Goal: Information Seeking & Learning: Learn about a topic

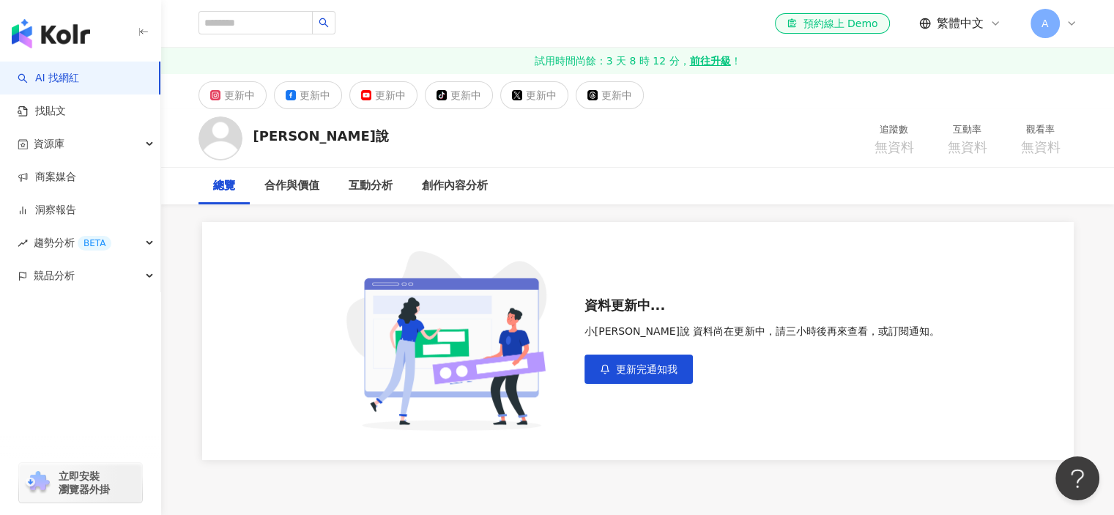
click at [399, 100] on div "更新中" at bounding box center [390, 95] width 31 height 21
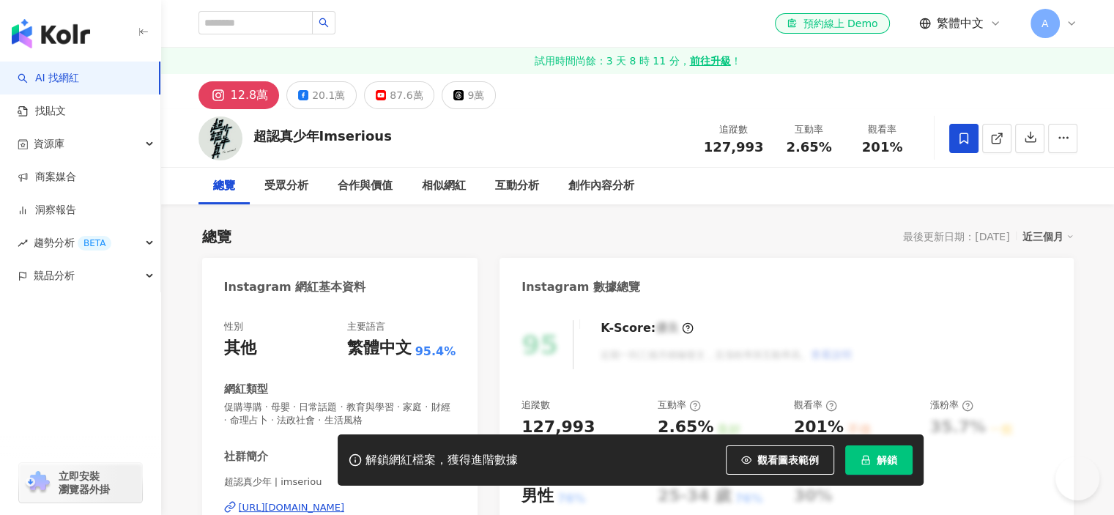
click at [974, 142] on span at bounding box center [964, 138] width 29 height 29
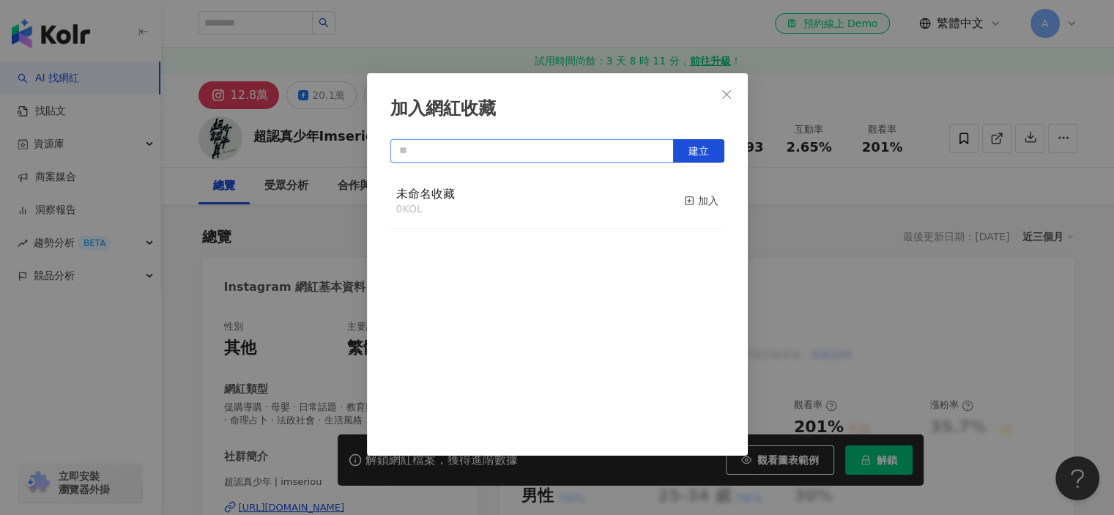
click at [594, 144] on input "text" at bounding box center [532, 150] width 284 height 23
click at [437, 186] on div "未命名收藏 0 KOL" at bounding box center [425, 201] width 59 height 31
click at [437, 191] on span "未命名收藏" at bounding box center [425, 194] width 59 height 14
drag, startPoint x: 444, startPoint y: 199, endPoint x: 399, endPoint y: 306, distance: 116.2
click at [399, 306] on div "未命名收藏 0 KOL 加入" at bounding box center [557, 306] width 334 height 264
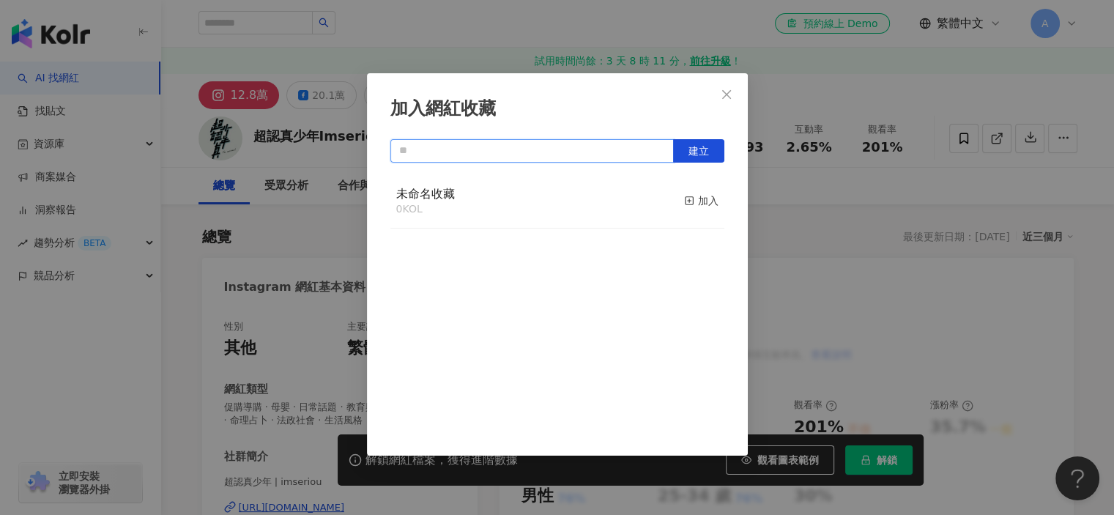
click at [535, 156] on input "text" at bounding box center [532, 150] width 284 height 23
click at [683, 141] on button "建立" at bounding box center [698, 150] width 51 height 23
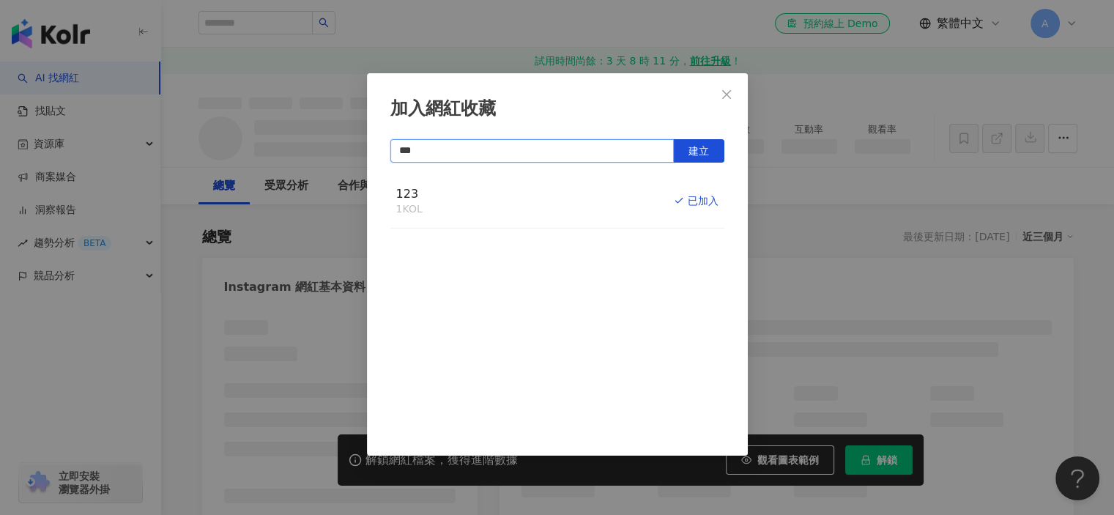
type input "***"
click at [935, 226] on div "加入網紅收藏 *** 建立 123 1 KOL 已加入" at bounding box center [557, 257] width 1114 height 515
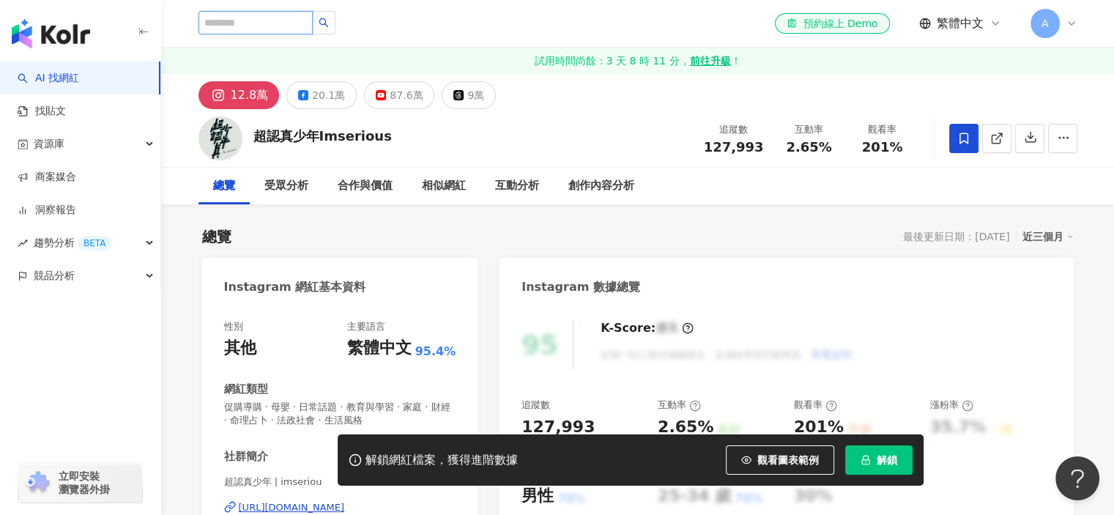
click at [253, 29] on input "search" at bounding box center [256, 22] width 114 height 23
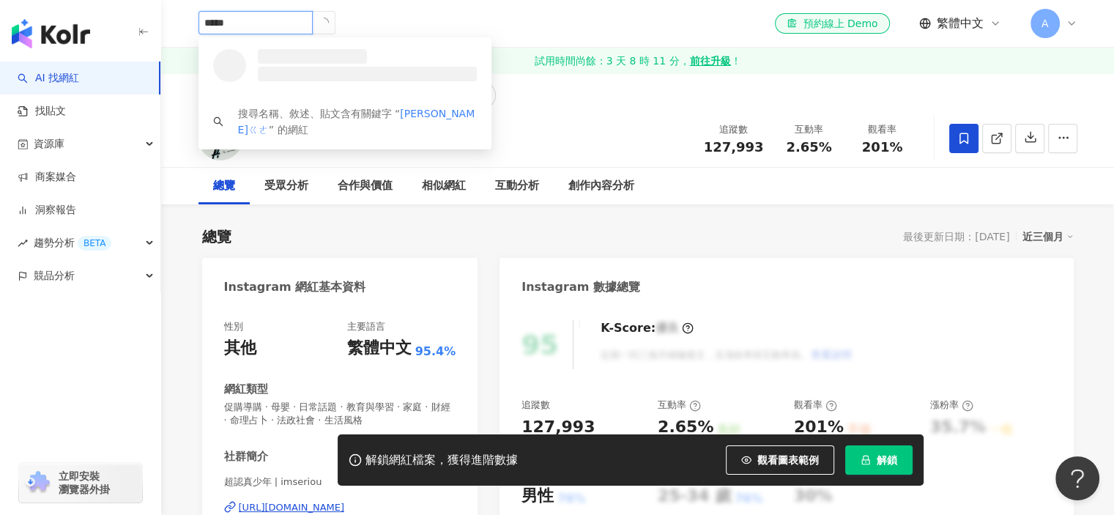
type input "****"
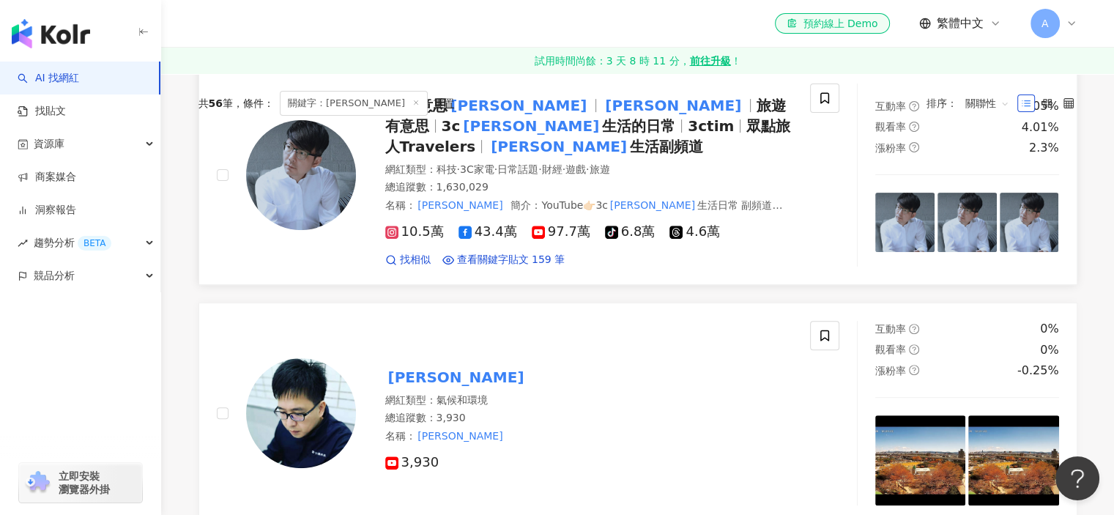
scroll to position [513, 0]
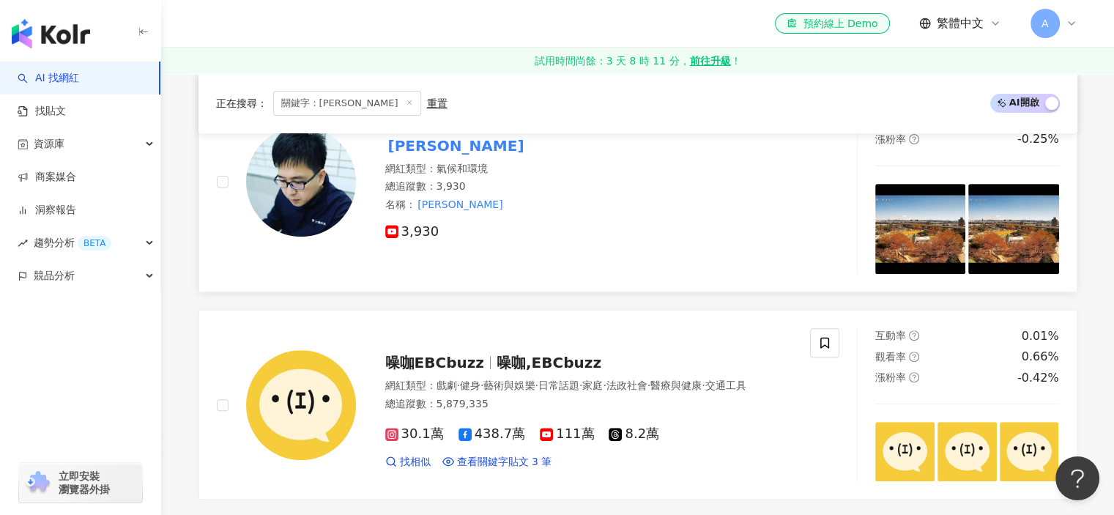
click at [331, 208] on div at bounding box center [301, 182] width 110 height 110
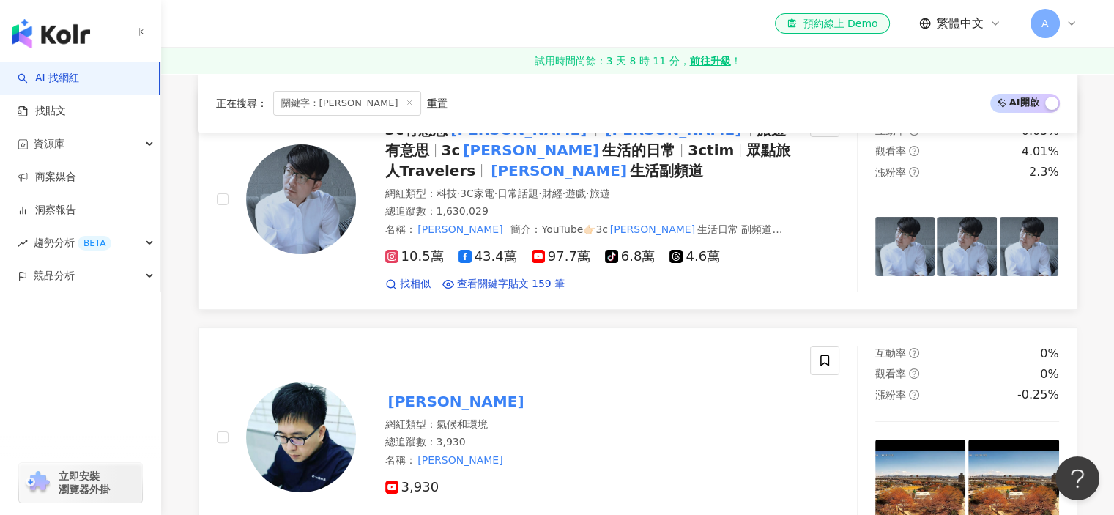
scroll to position [220, 0]
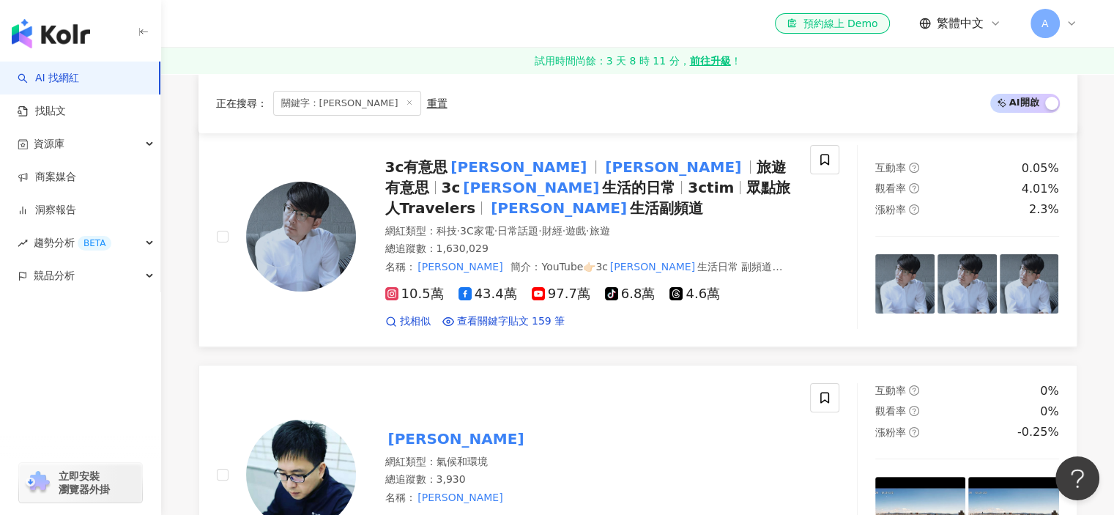
click at [341, 222] on img at bounding box center [301, 237] width 110 height 110
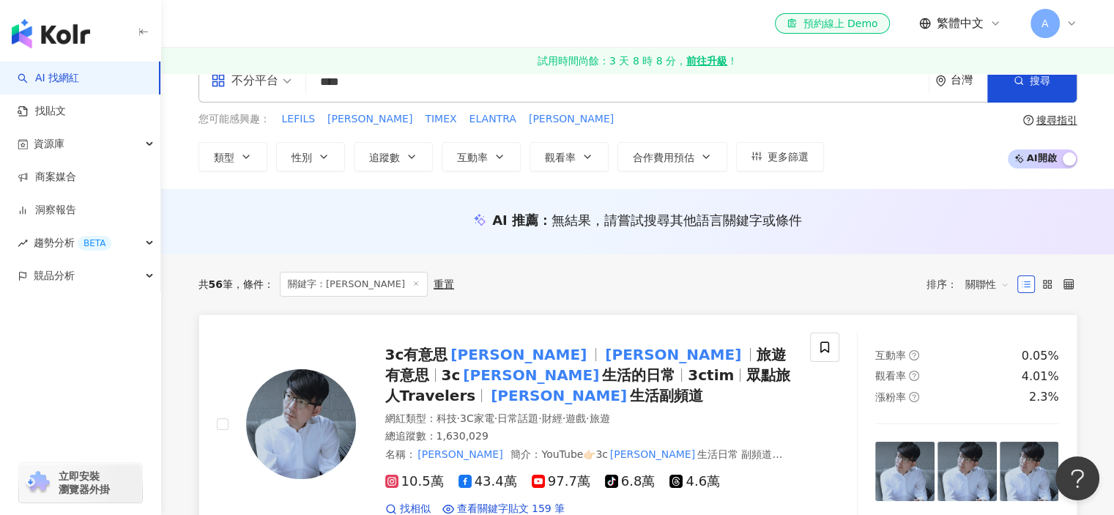
scroll to position [0, 0]
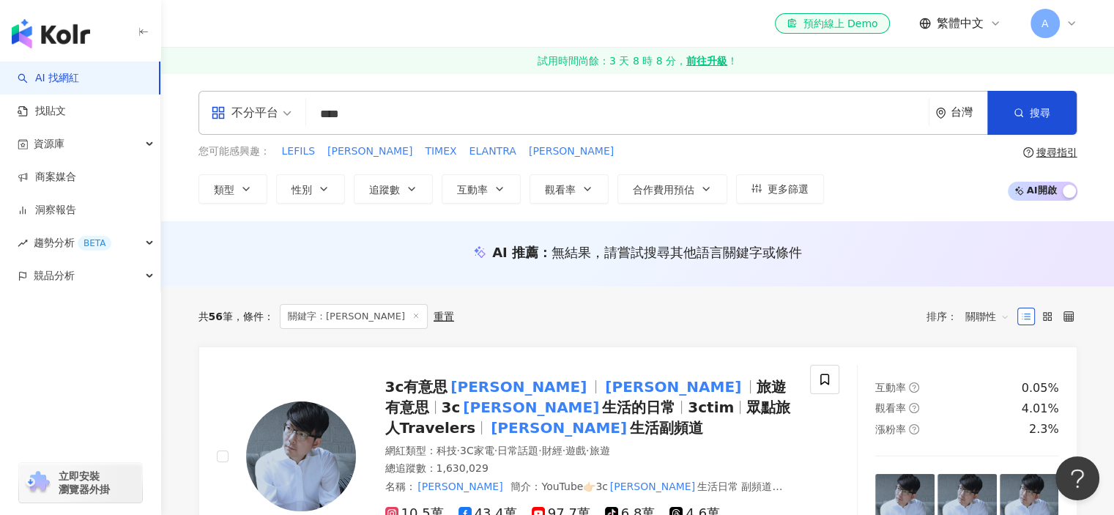
click at [246, 114] on div "不分平台" at bounding box center [244, 112] width 67 height 23
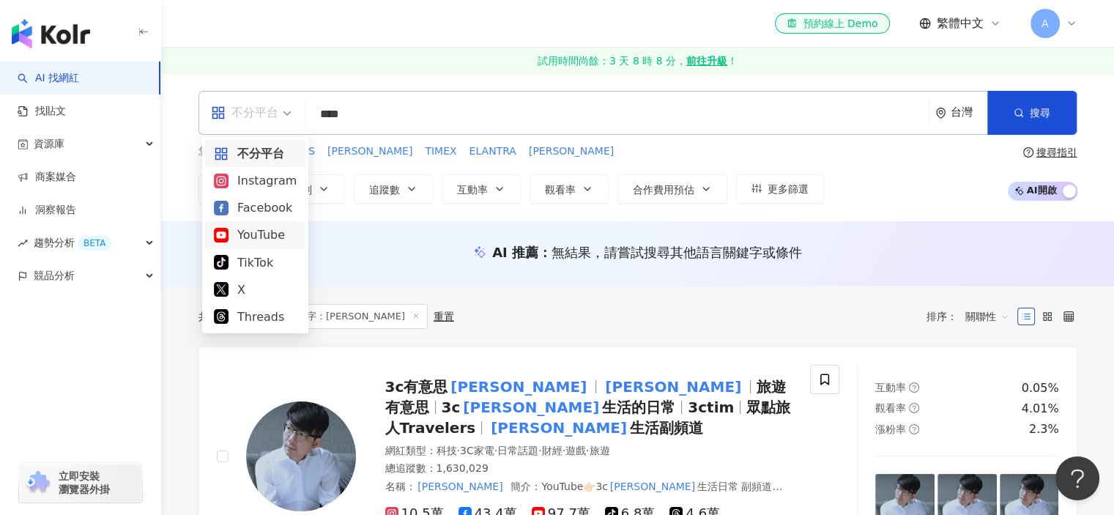
click at [245, 237] on div "YouTube" at bounding box center [255, 235] width 83 height 18
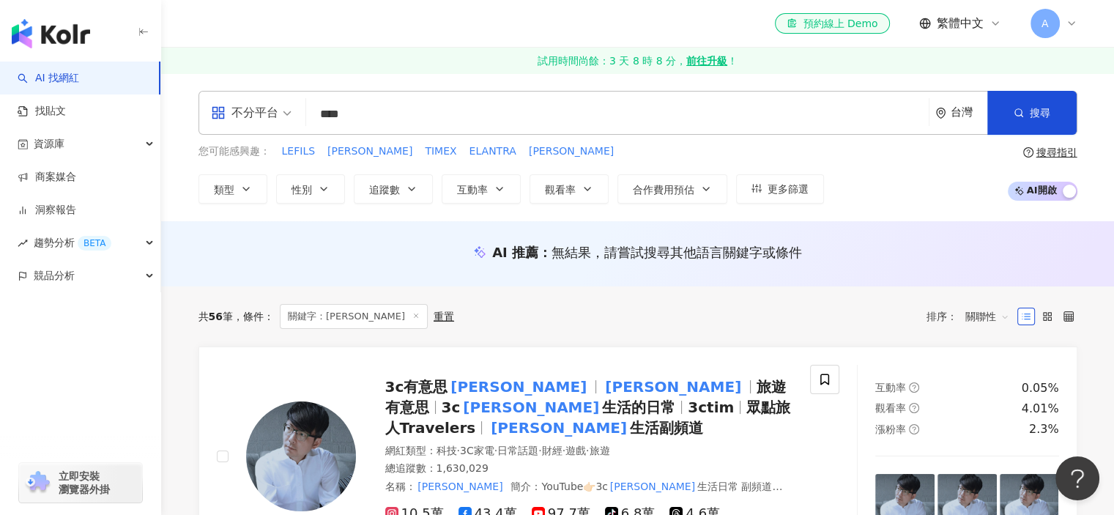
click at [375, 129] on div "all 不分平台 **** 台灣 搜尋" at bounding box center [638, 113] width 879 height 44
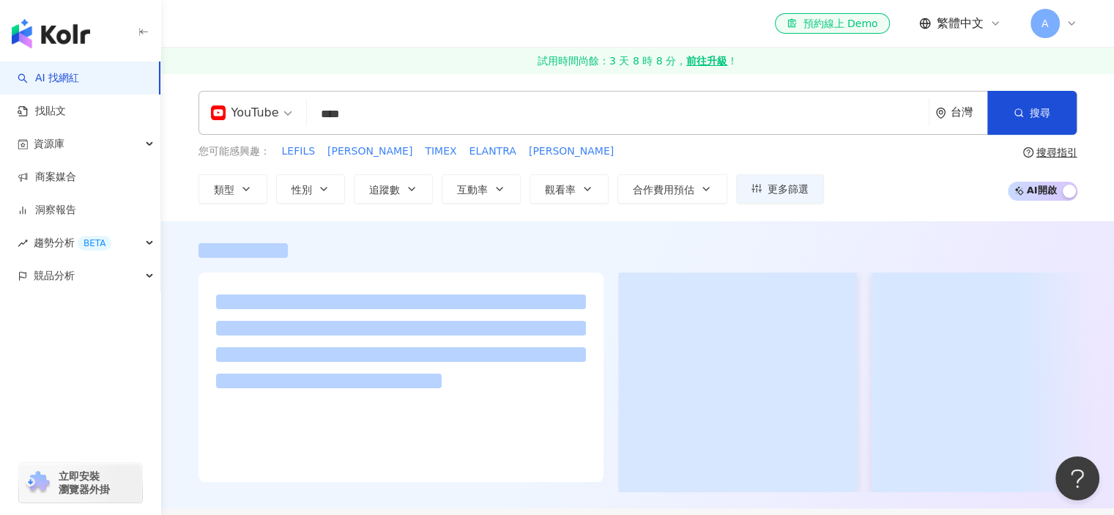
click at [377, 122] on input "****" at bounding box center [618, 114] width 610 height 28
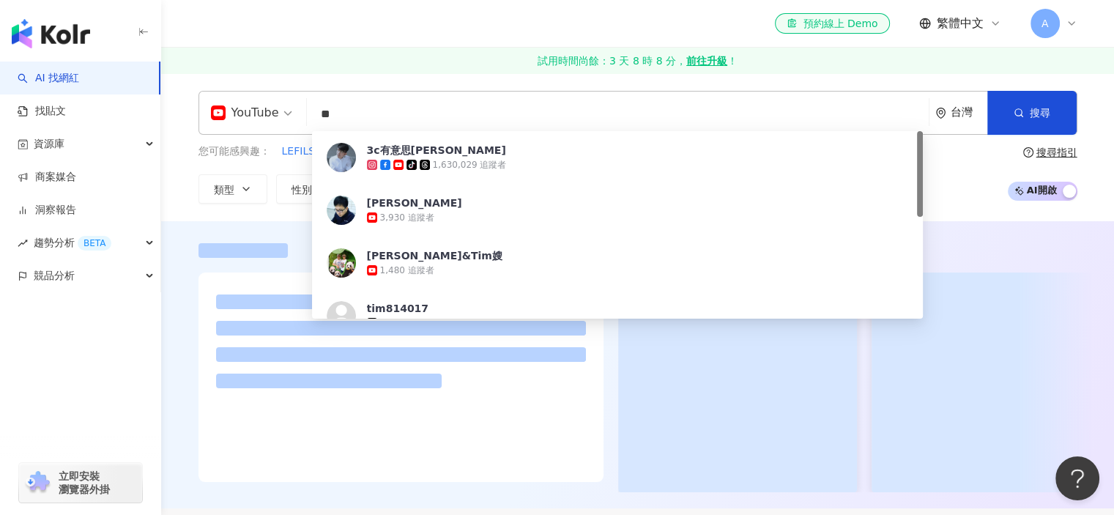
type input "*"
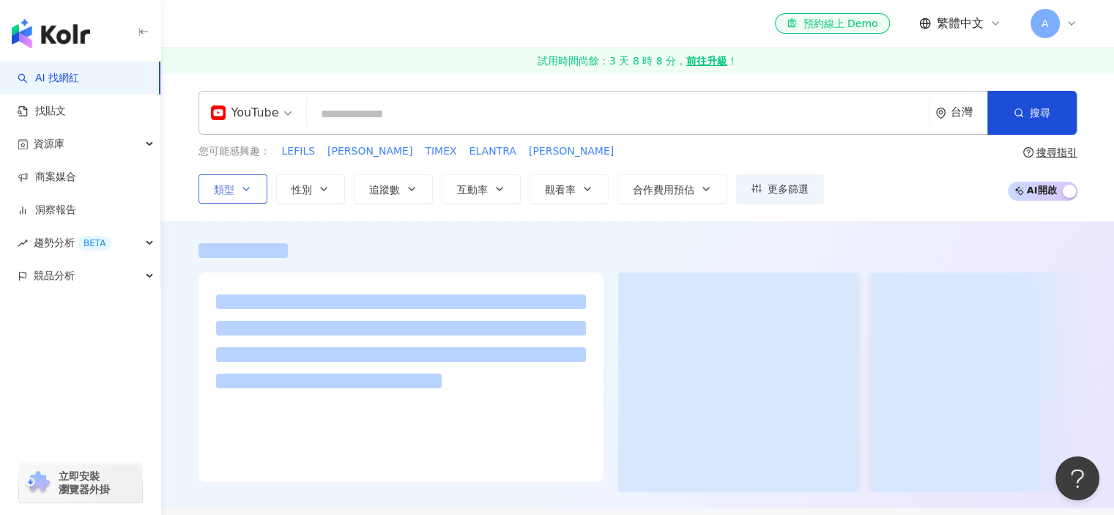
click at [257, 197] on button "類型" at bounding box center [233, 188] width 69 height 29
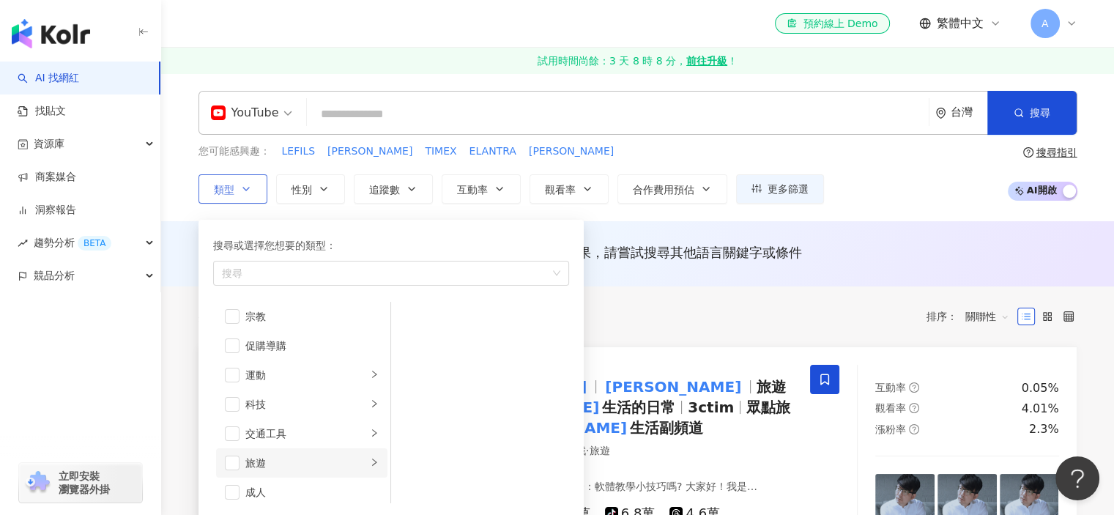
scroll to position [507, 0]
click at [278, 393] on div "科技" at bounding box center [306, 398] width 122 height 16
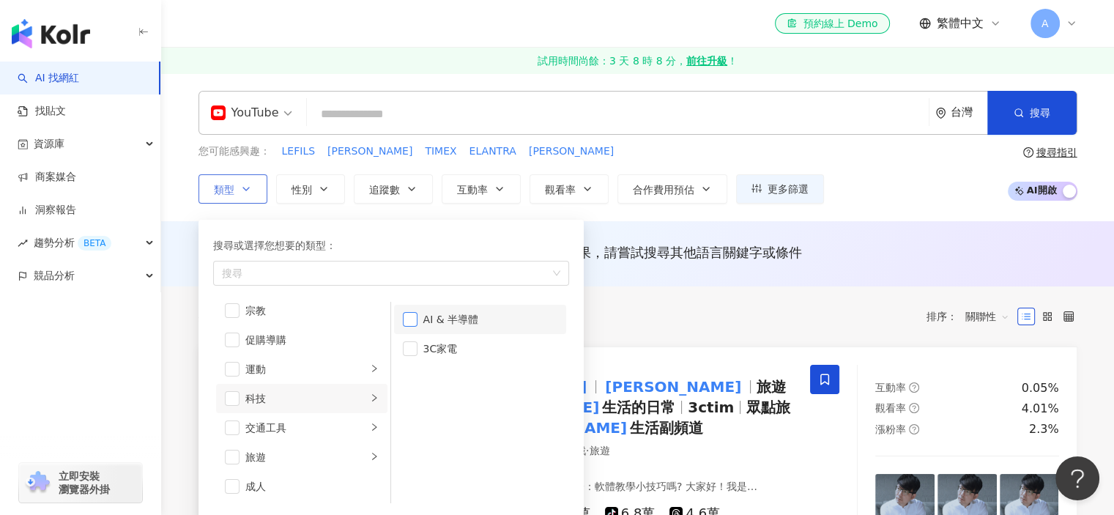
click at [412, 315] on span "button" at bounding box center [410, 319] width 15 height 15
click at [411, 342] on span "button" at bounding box center [410, 348] width 15 height 15
click at [695, 261] on div "AI 推薦 ： 無結果，請嘗試搜尋其他語言關鍵字或條件" at bounding box center [638, 256] width 938 height 27
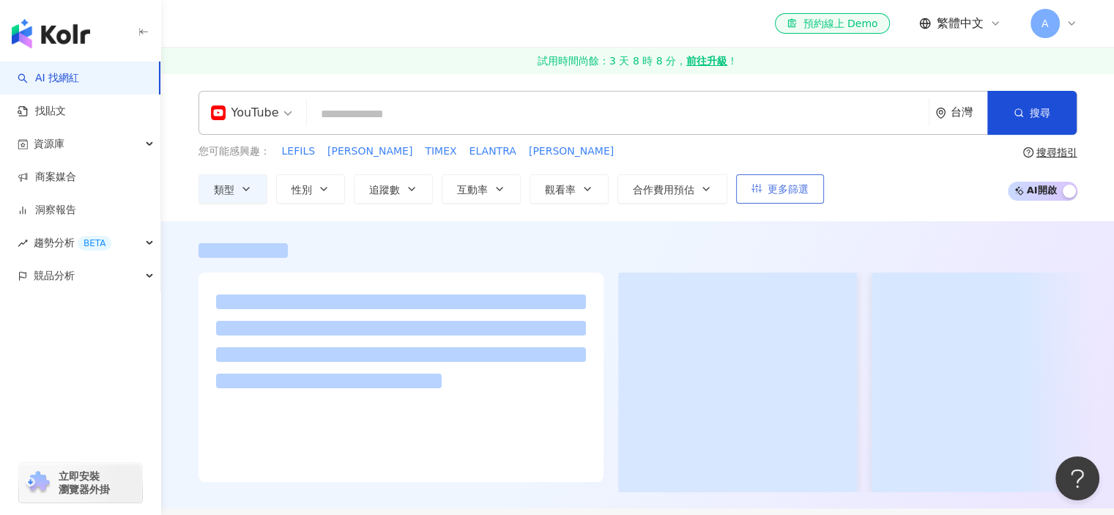
click at [804, 187] on span "更多篩選" at bounding box center [788, 189] width 41 height 12
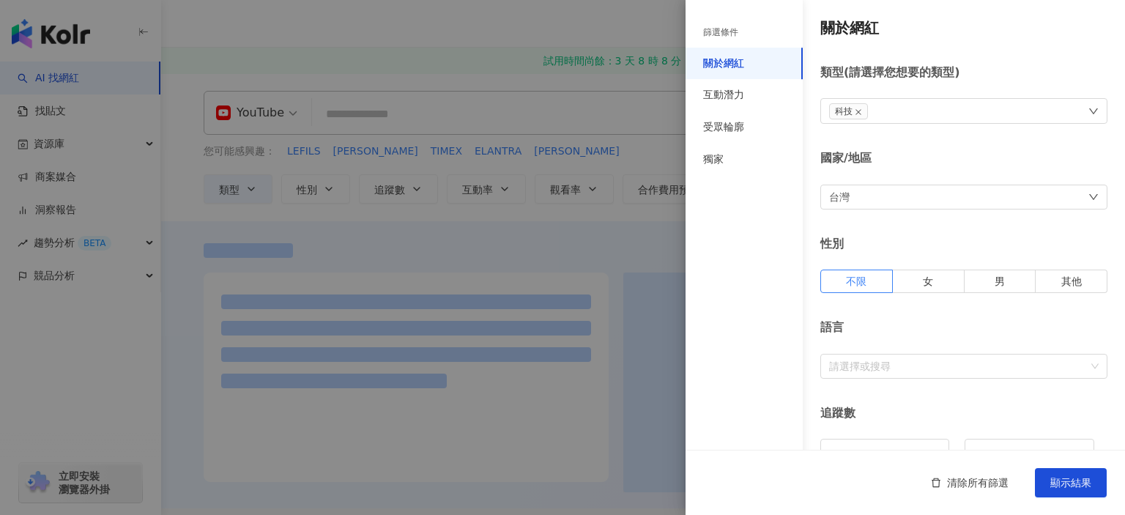
click at [520, 215] on div at bounding box center [562, 257] width 1125 height 515
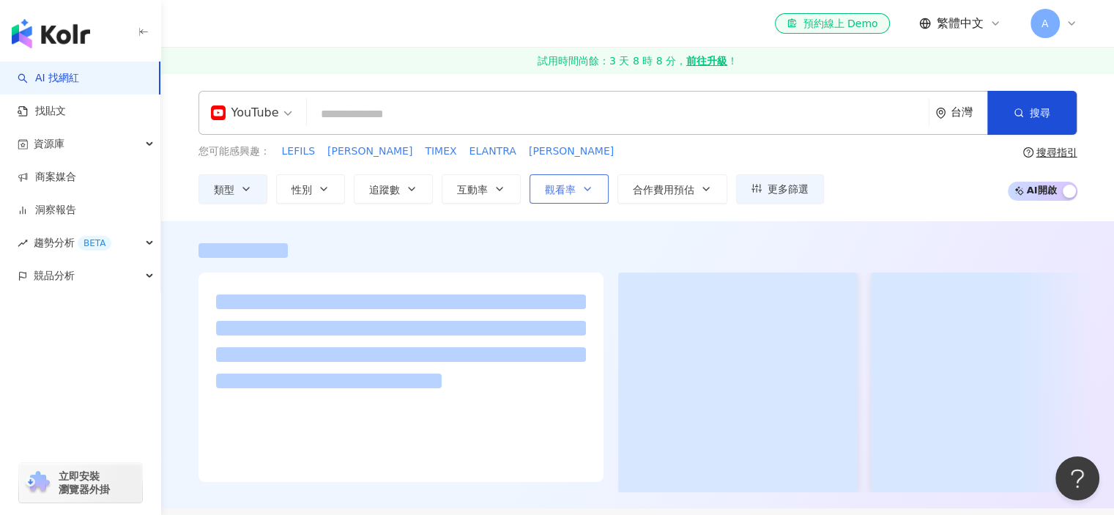
click at [566, 185] on span "觀看率" at bounding box center [560, 190] width 31 height 12
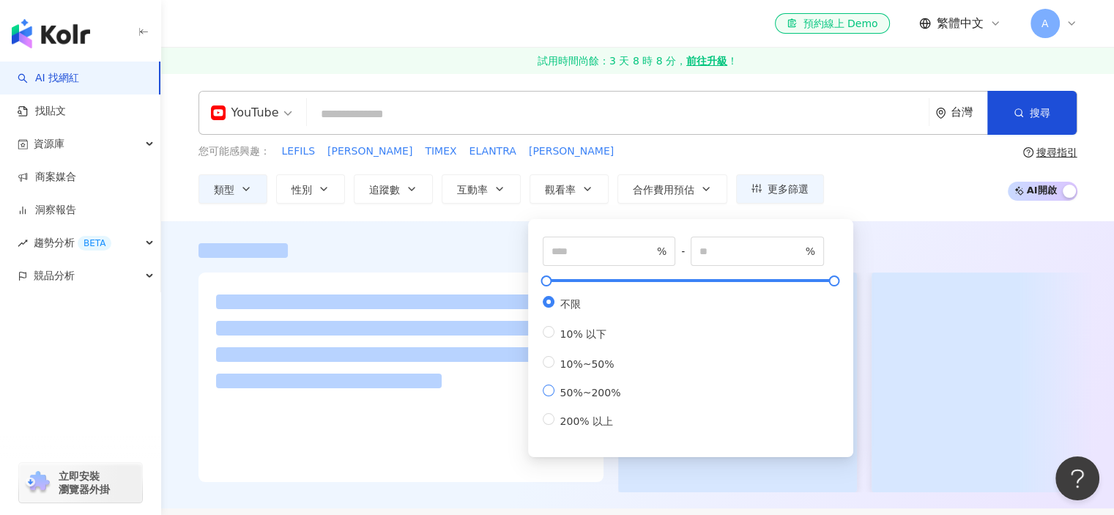
click at [566, 395] on span "50%~200%" at bounding box center [591, 393] width 73 height 12
type input "**"
type input "***"
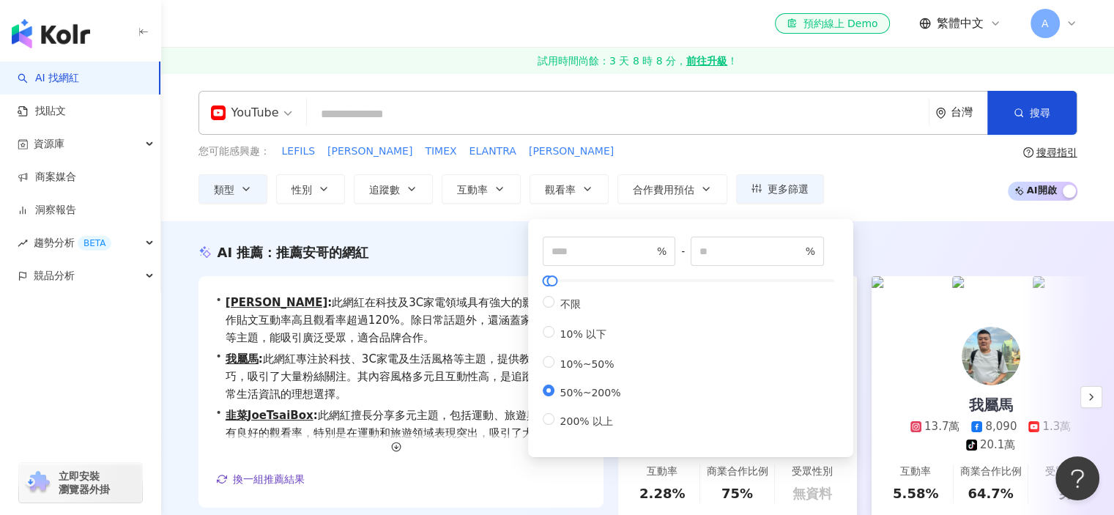
click at [457, 270] on div "AI 推薦 ： 推薦安哥的網紅 • 秦湘琳 : 此網紅在科技及3C家電領域具有強大的影響力，創作貼文互動率高且觀看率超過120%。除日常話題外，還涵蓋家庭及財…" at bounding box center [638, 402] width 938 height 319
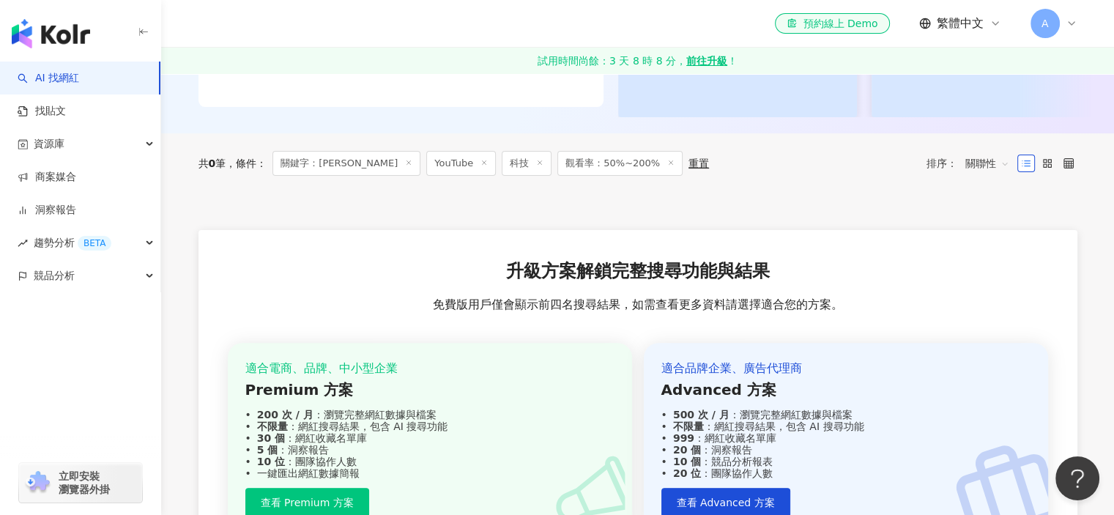
scroll to position [187, 0]
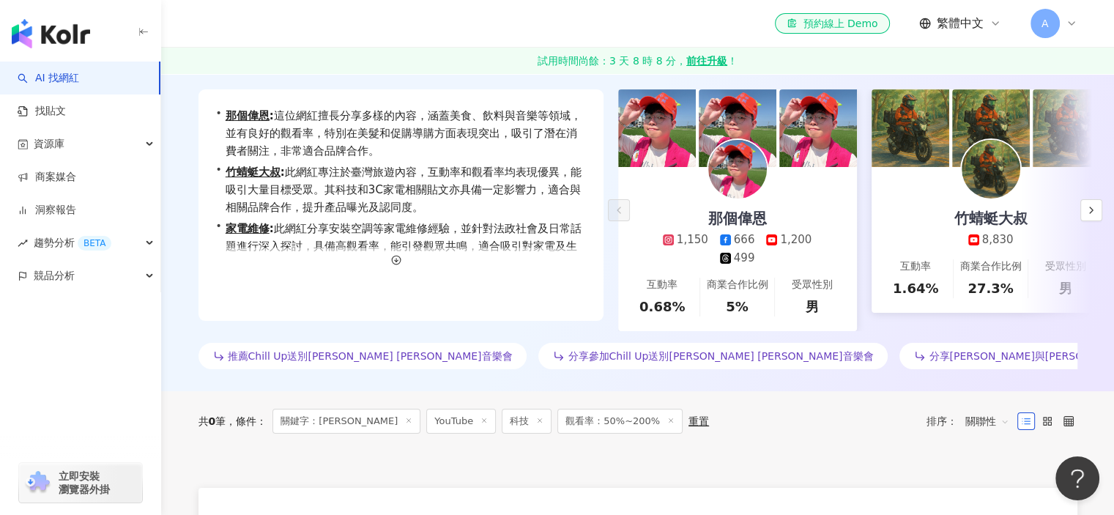
click at [405, 417] on icon at bounding box center [408, 420] width 7 height 7
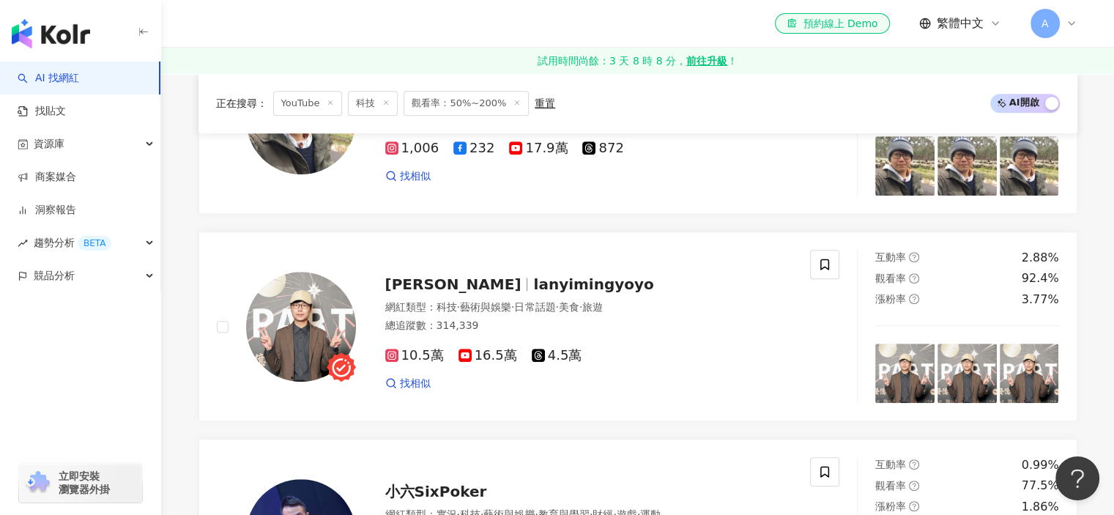
scroll to position [1172, 0]
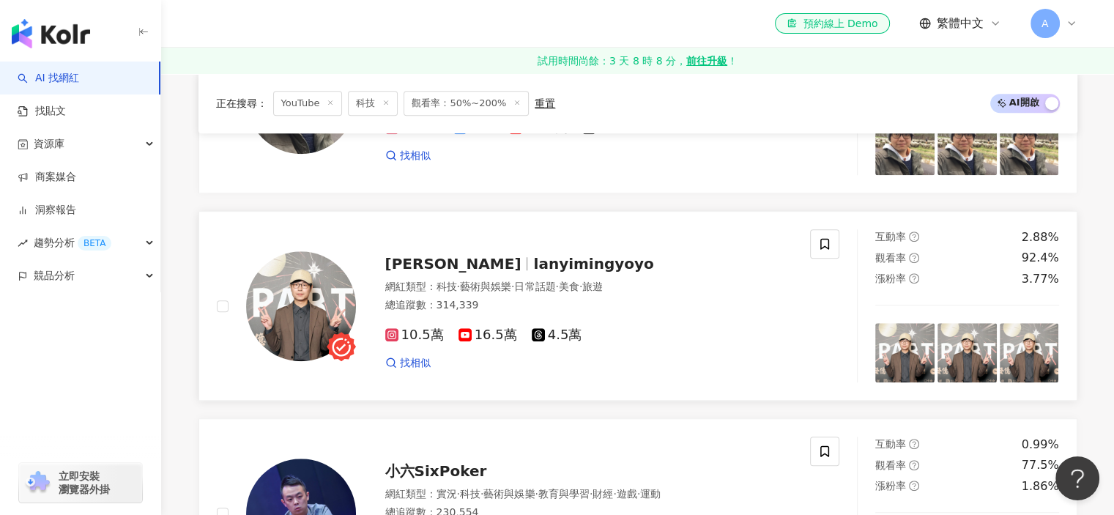
click at [533, 257] on span "lanyimingyoyo" at bounding box center [593, 264] width 120 height 18
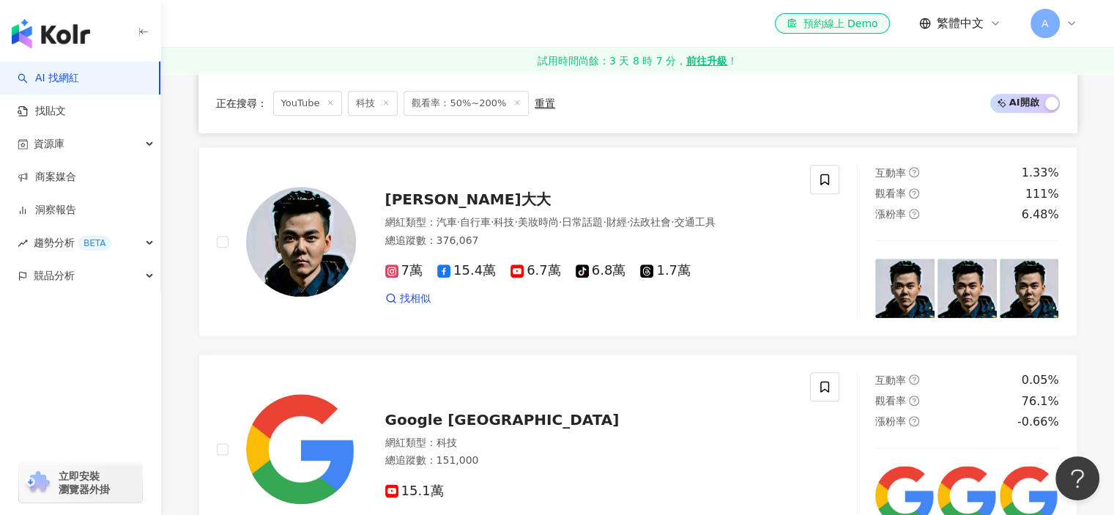
scroll to position [1685, 0]
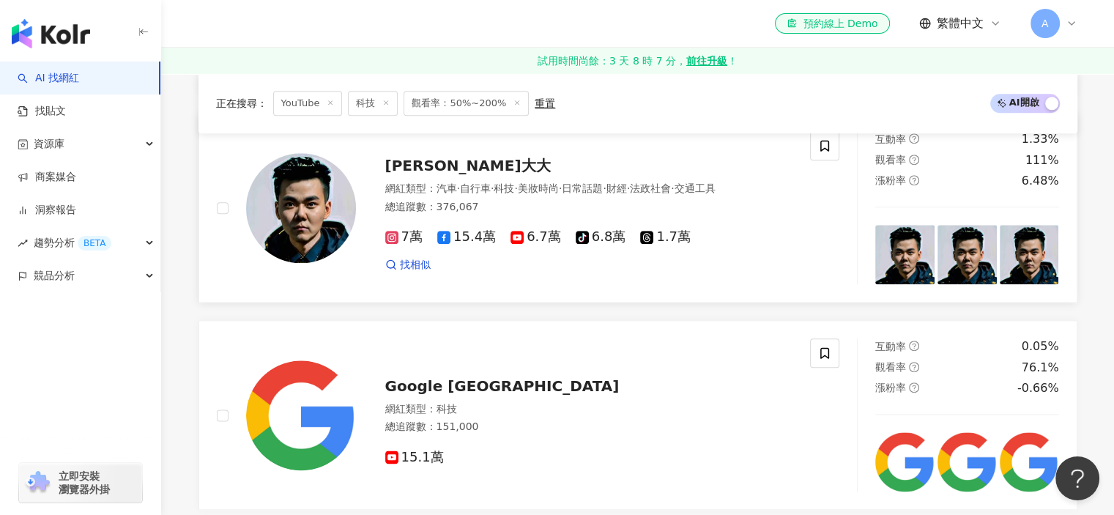
click at [418, 169] on span "[PERSON_NAME]大大" at bounding box center [468, 166] width 166 height 18
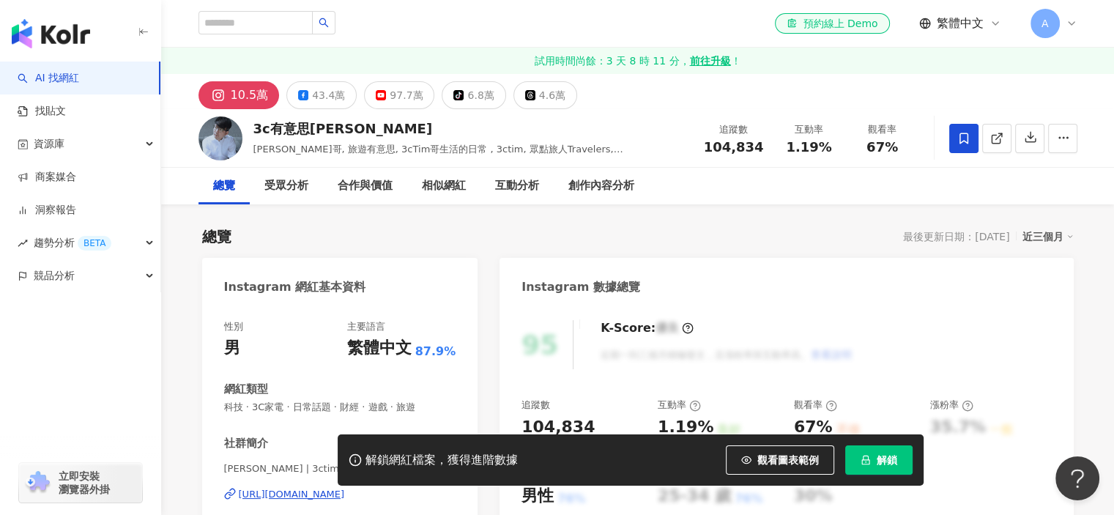
click at [964, 128] on span at bounding box center [964, 138] width 29 height 29
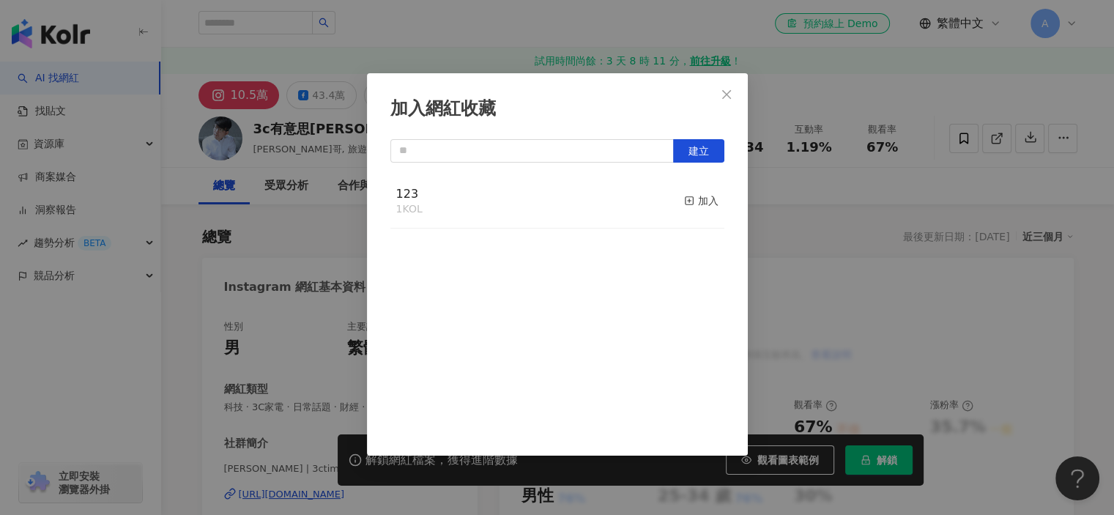
click at [460, 194] on div "123 1 KOL 加入" at bounding box center [557, 201] width 334 height 55
click at [699, 201] on div "加入" at bounding box center [701, 201] width 34 height 16
click at [797, 105] on div "加入網紅收藏 建立 123 2 KOL 已加入" at bounding box center [557, 257] width 1114 height 515
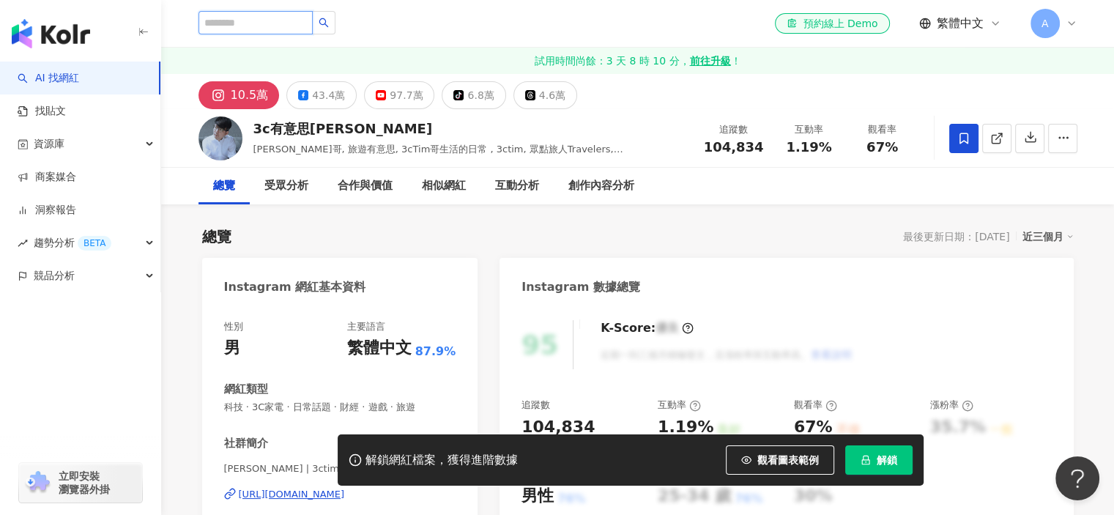
click at [297, 20] on input "search" at bounding box center [256, 22] width 114 height 23
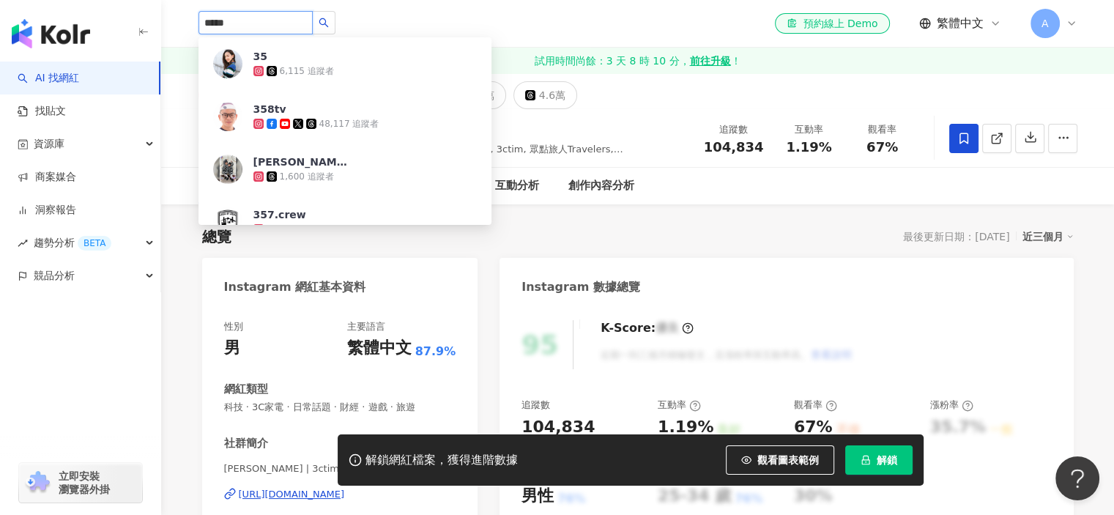
type input "****"
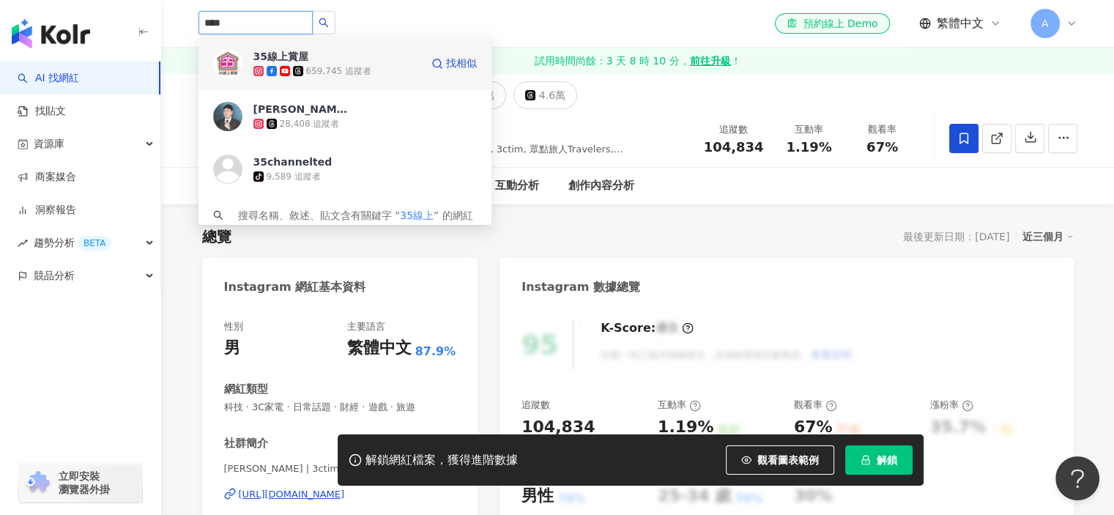
click at [365, 66] on div "659,745 追蹤者" at bounding box center [338, 71] width 65 height 12
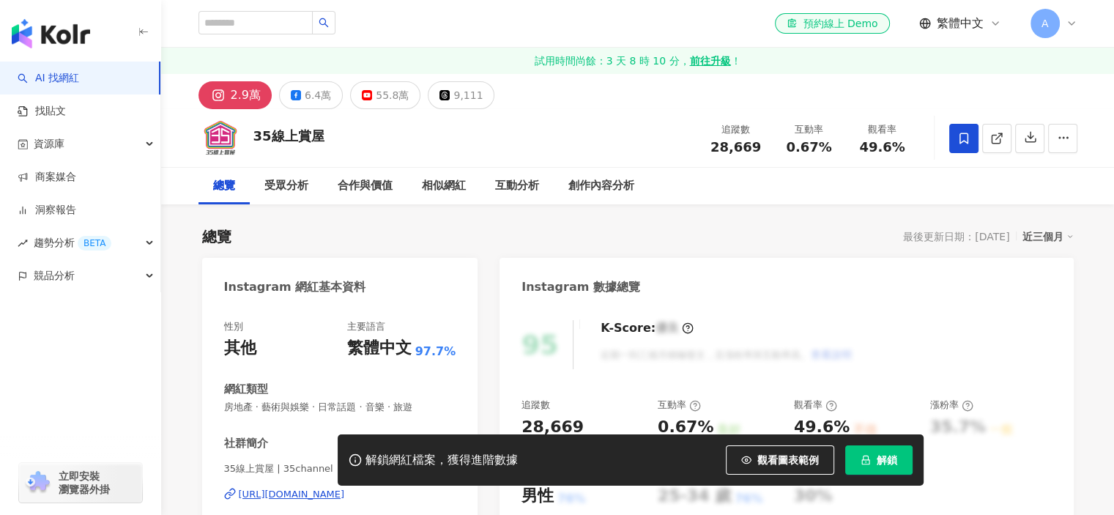
click at [967, 143] on icon at bounding box center [964, 138] width 13 height 13
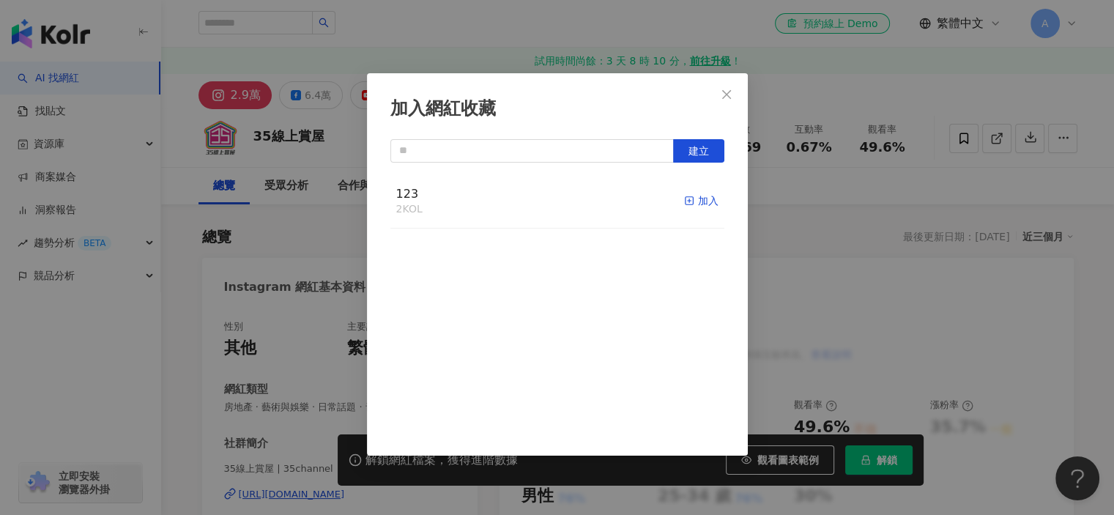
click at [692, 198] on div "加入" at bounding box center [701, 201] width 34 height 16
click at [803, 130] on div "加入網紅收藏 建立" at bounding box center [557, 257] width 1114 height 515
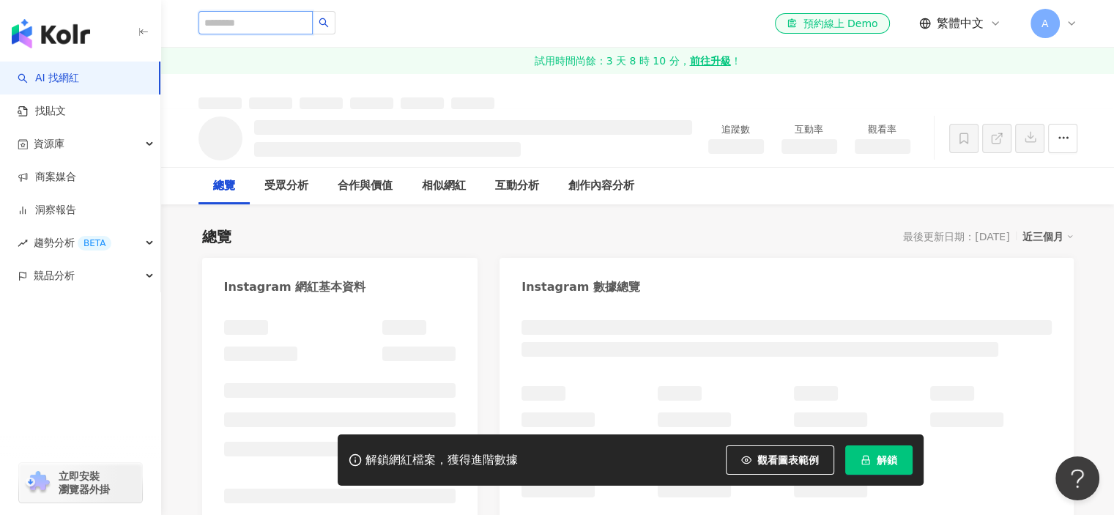
click at [293, 26] on input "search" at bounding box center [256, 22] width 114 height 23
type input "**"
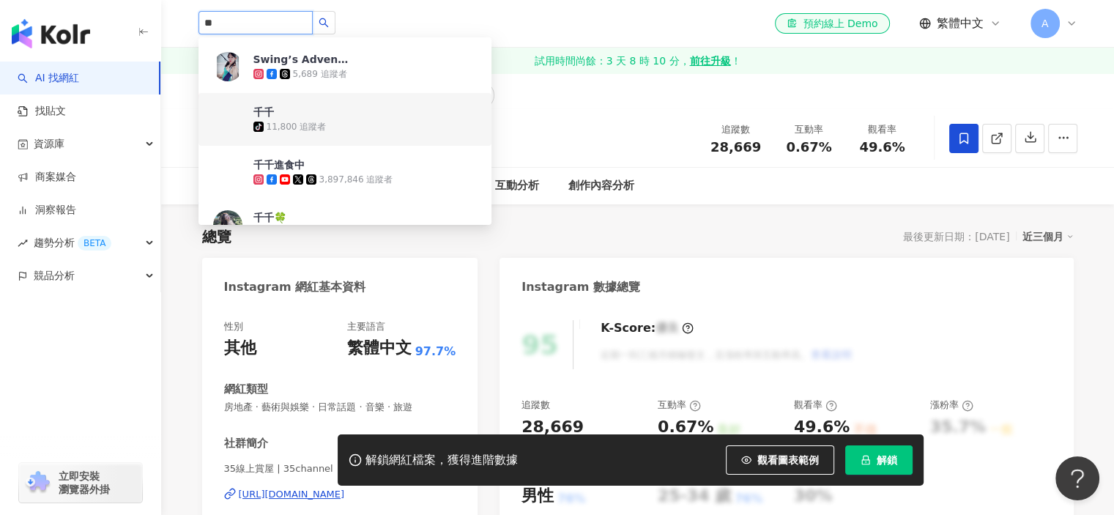
scroll to position [73, 0]
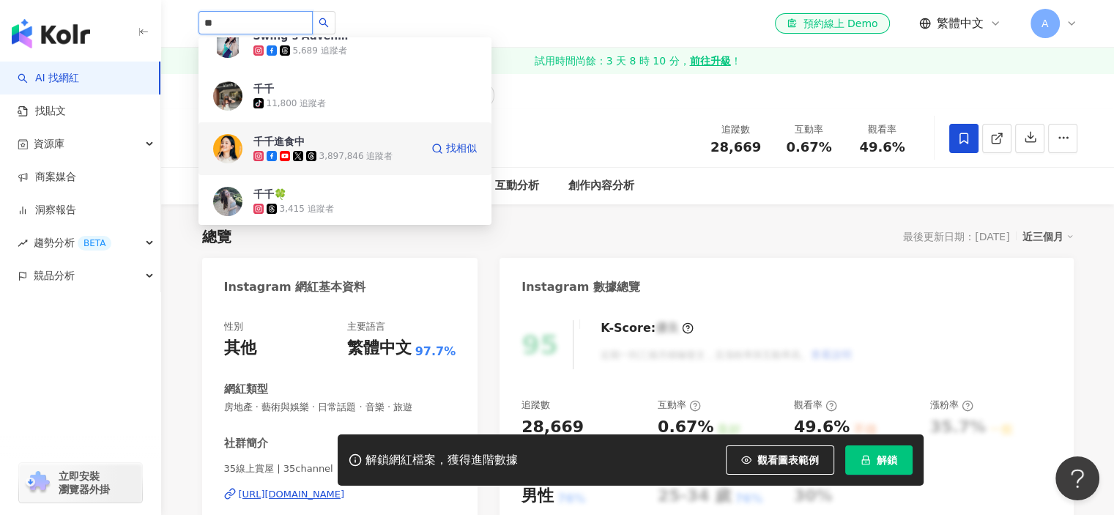
click at [361, 141] on div "千千進食中 3,897,846 追蹤者" at bounding box center [336, 148] width 167 height 29
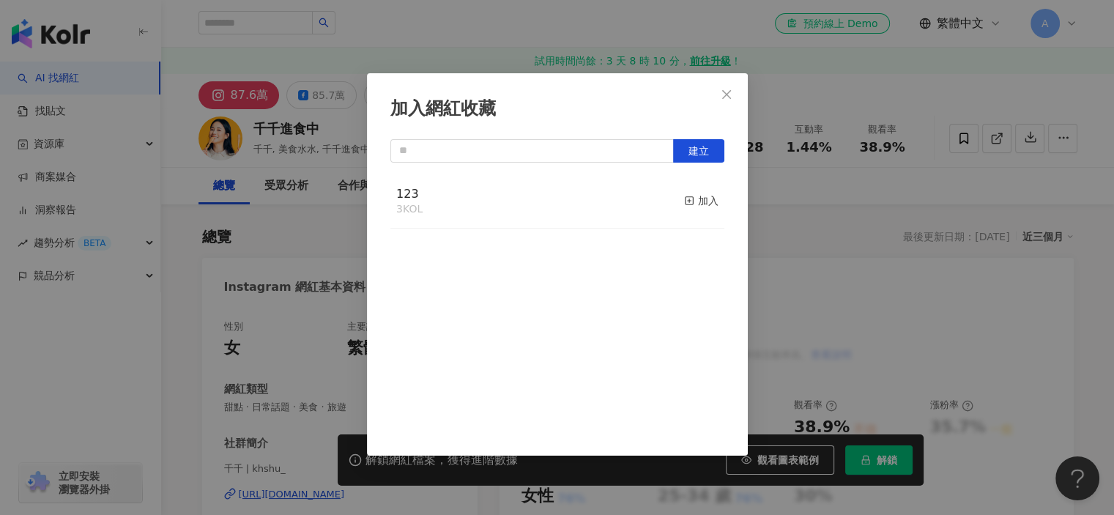
click at [697, 199] on div "加入" at bounding box center [701, 201] width 34 height 16
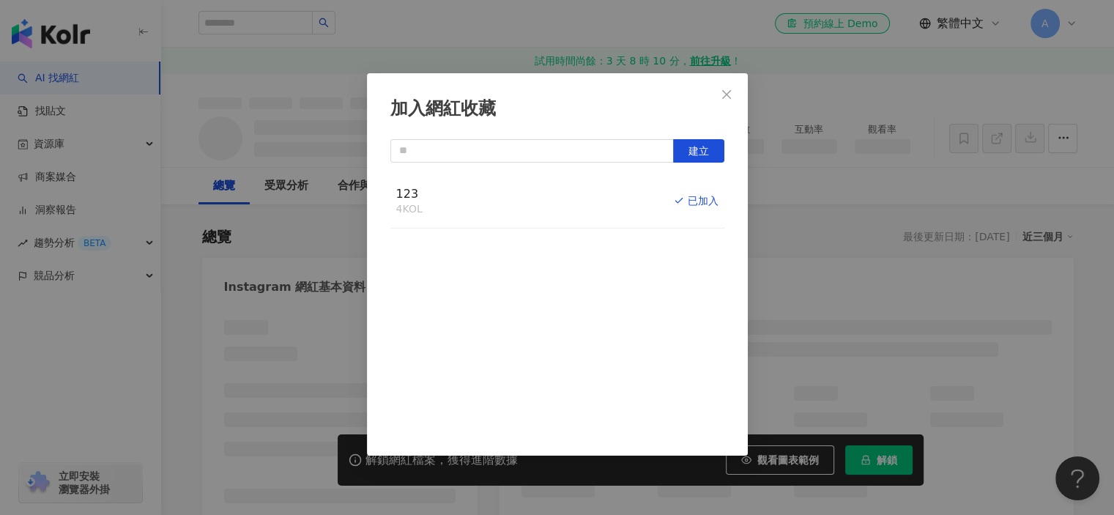
click at [278, 165] on div "加入網紅收藏 建立 123 4 KOL 已加入" at bounding box center [557, 257] width 1114 height 515
click at [190, 63] on div "加入網紅收藏 建立 123 4 KOL 已加入" at bounding box center [557, 257] width 1114 height 515
click at [84, 38] on div "加入網紅收藏 建立 123 4 KOL 已加入" at bounding box center [557, 257] width 1114 height 515
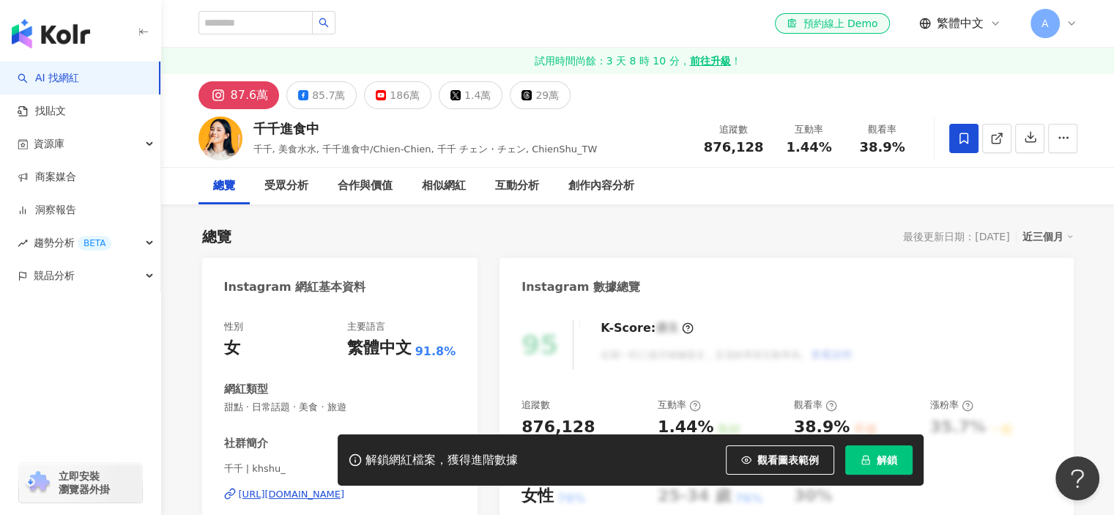
click at [74, 40] on img "button" at bounding box center [51, 33] width 78 height 29
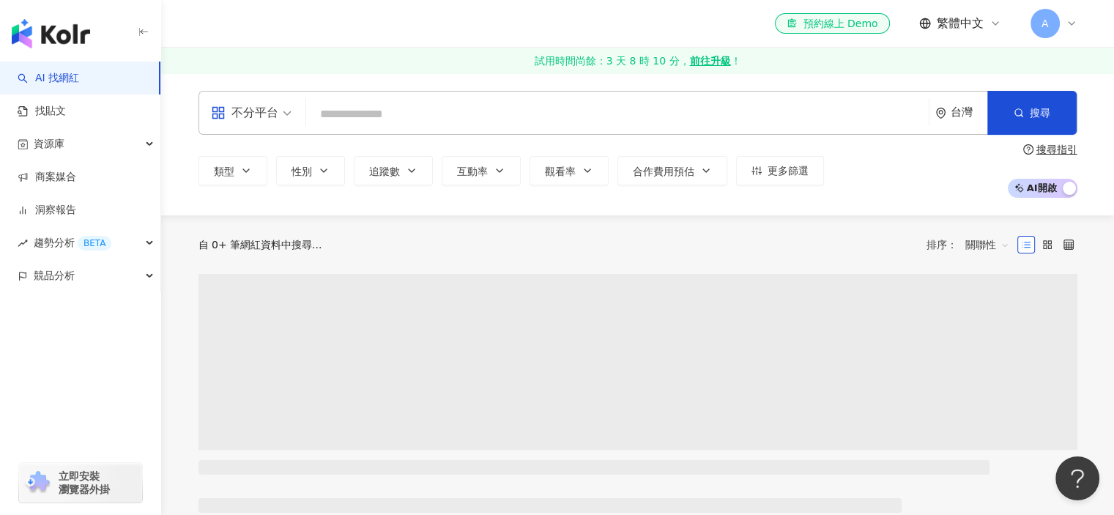
click at [257, 130] on span at bounding box center [251, 113] width 81 height 42
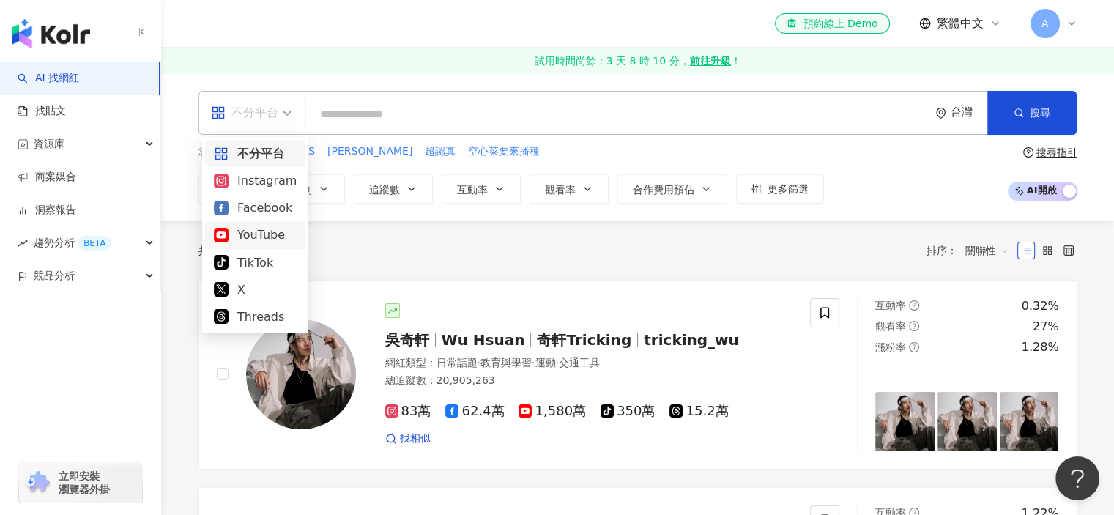
click at [249, 242] on div "YouTube" at bounding box center [255, 235] width 83 height 18
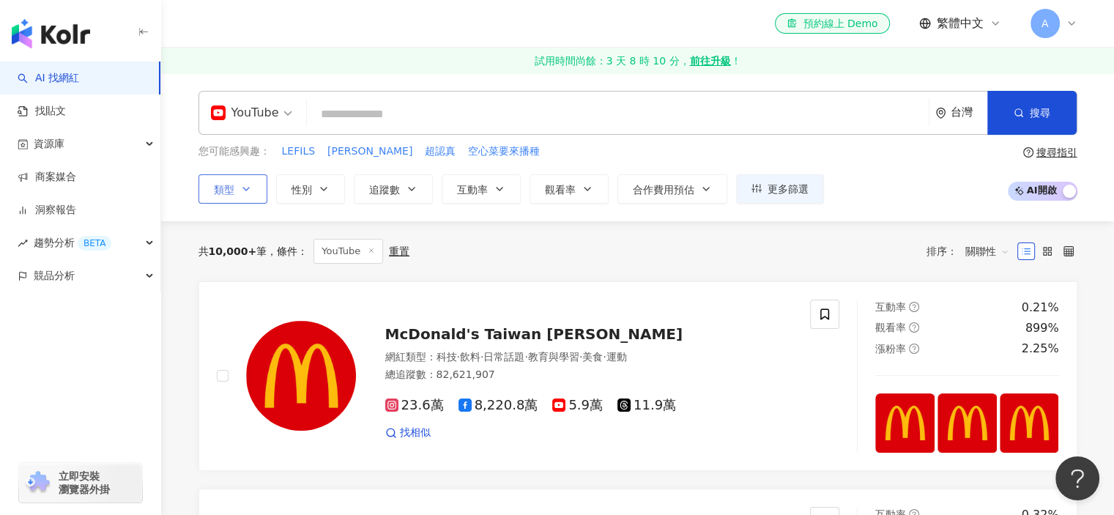
click at [232, 186] on span "類型" at bounding box center [224, 190] width 21 height 12
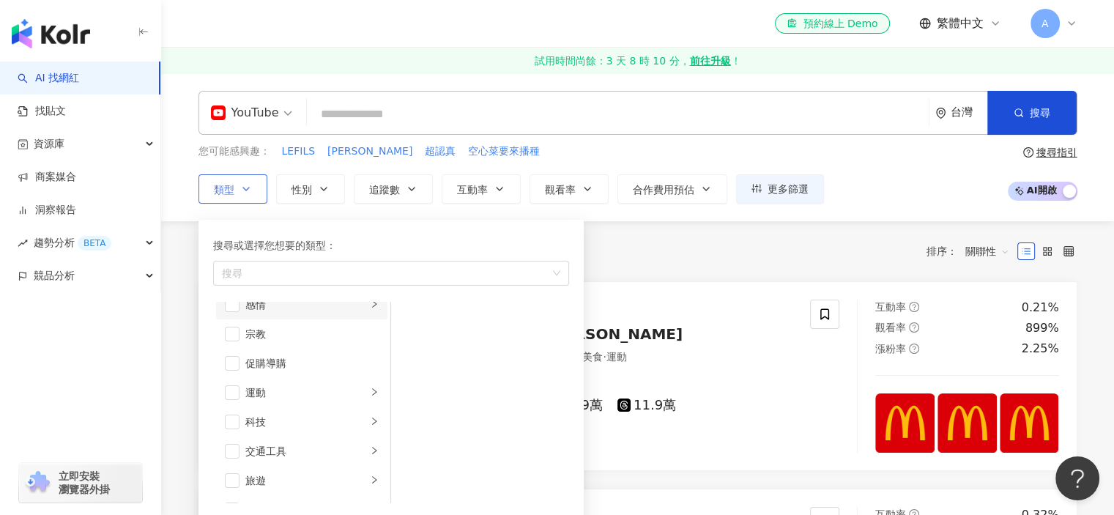
scroll to position [507, 0]
click at [370, 395] on icon "right" at bounding box center [374, 397] width 9 height 9
click at [442, 354] on div "3C家電" at bounding box center [490, 349] width 134 height 16
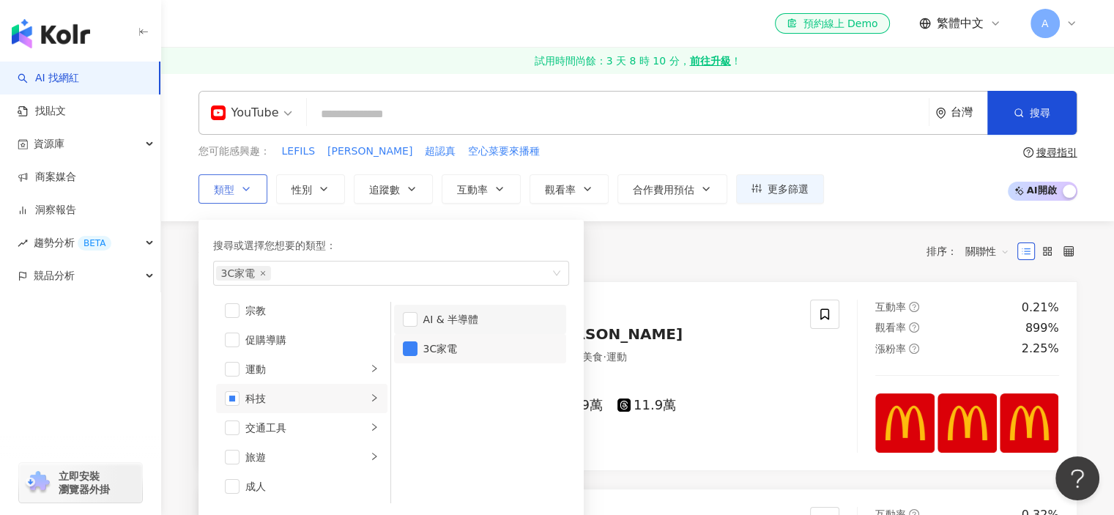
click at [417, 321] on li "AI & 半導體" at bounding box center [480, 319] width 172 height 29
click at [682, 278] on div "共 10,000+ 筆 條件 ： YouTube 重置 排序： 關聯性" at bounding box center [638, 251] width 879 height 60
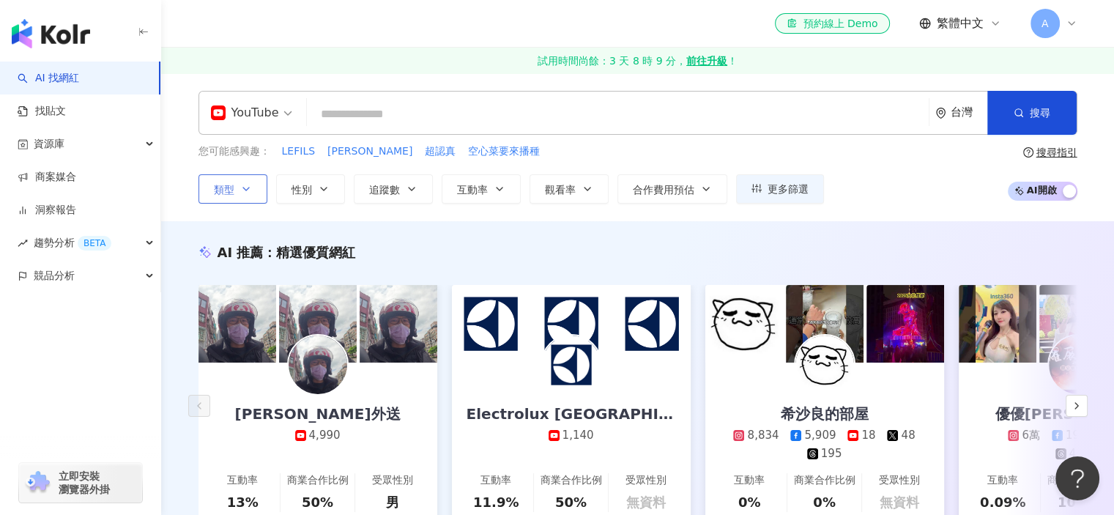
click at [211, 190] on button "類型" at bounding box center [233, 188] width 69 height 29
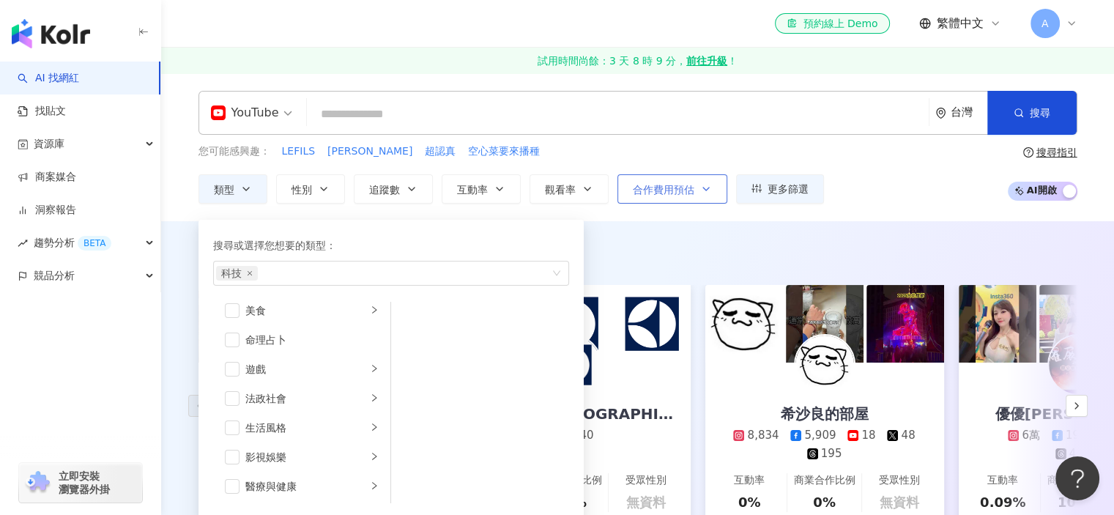
click at [678, 190] on span "合作費用預估" at bounding box center [664, 190] width 62 height 12
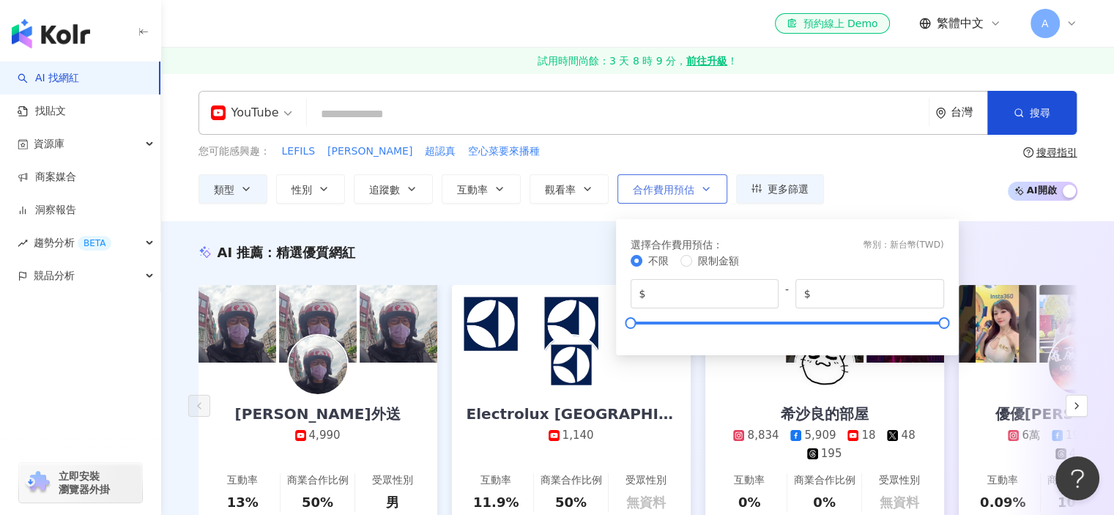
click at [678, 190] on span "合作費用預估" at bounding box center [664, 190] width 62 height 12
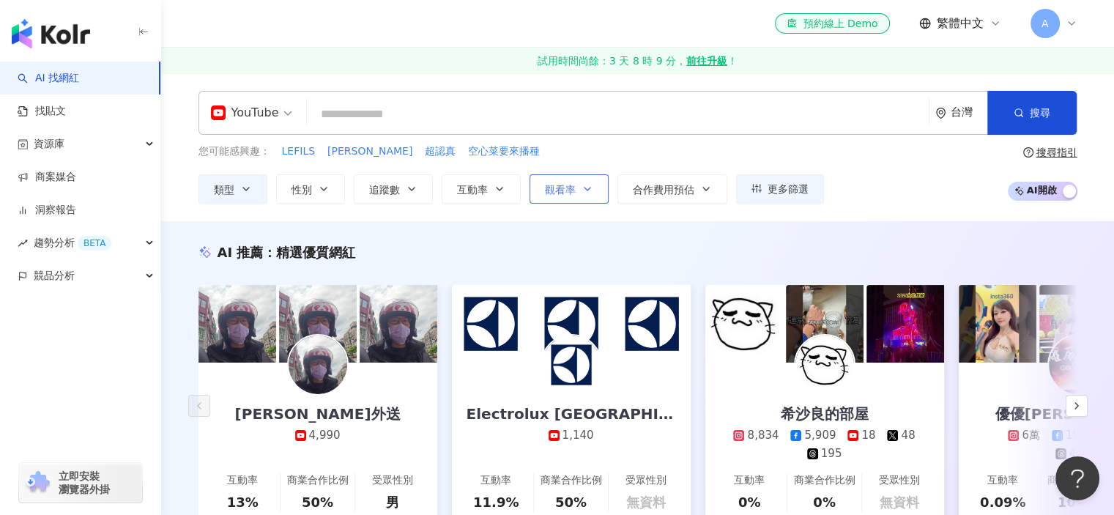
click at [574, 188] on span "觀看率" at bounding box center [560, 190] width 31 height 12
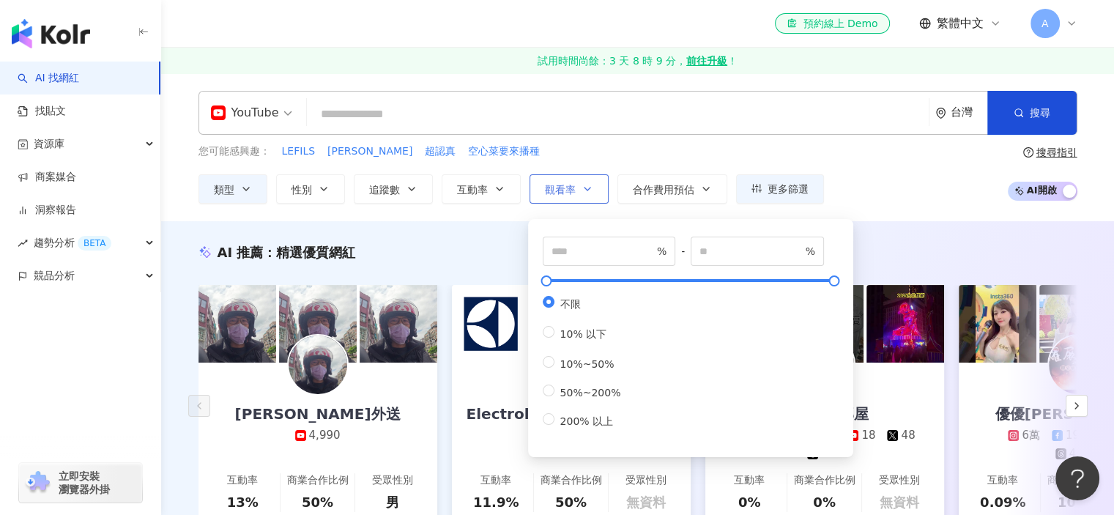
click at [572, 187] on span "觀看率" at bounding box center [560, 190] width 31 height 12
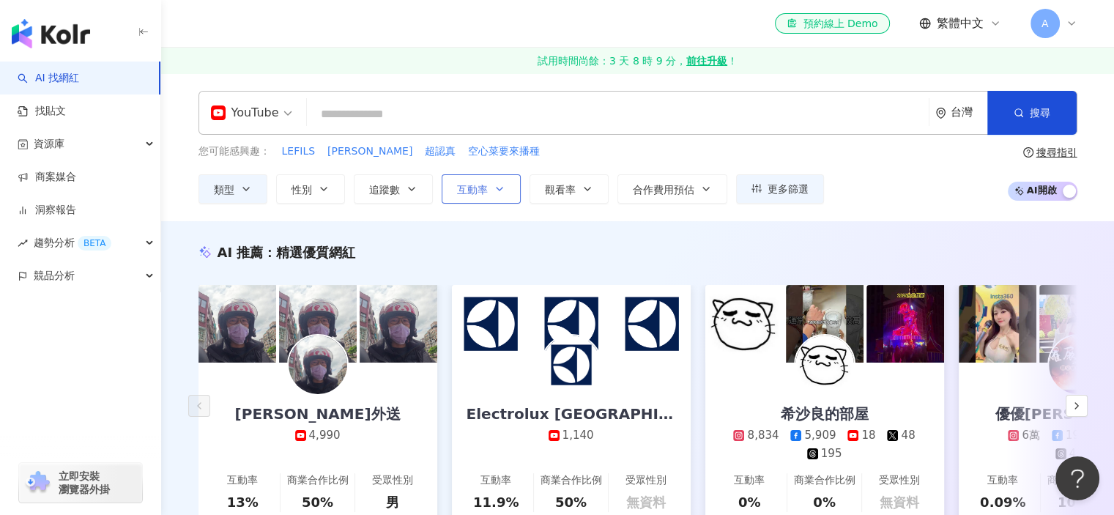
click at [499, 188] on icon "button" at bounding box center [500, 189] width 6 height 3
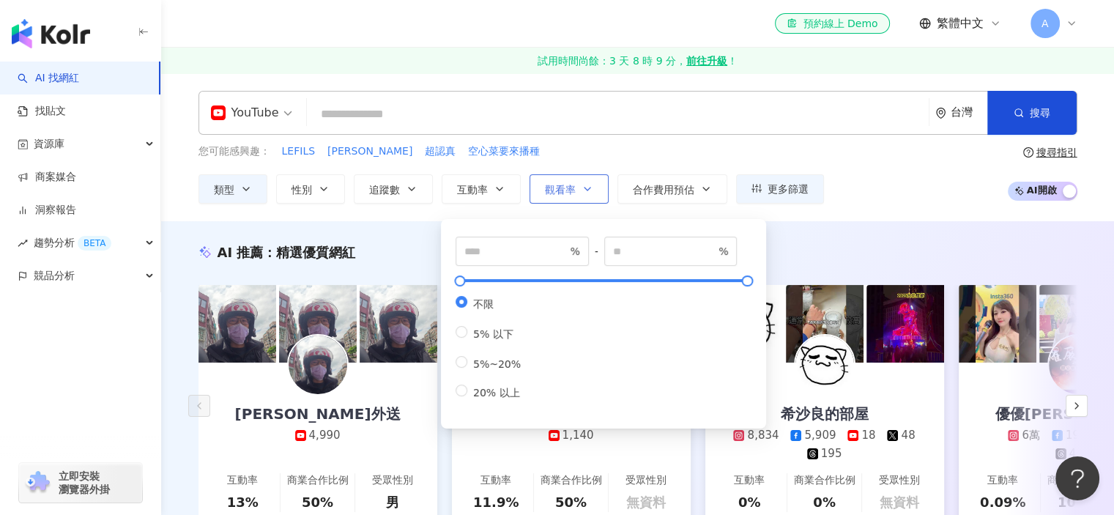
click at [564, 185] on span "觀看率" at bounding box center [560, 190] width 31 height 12
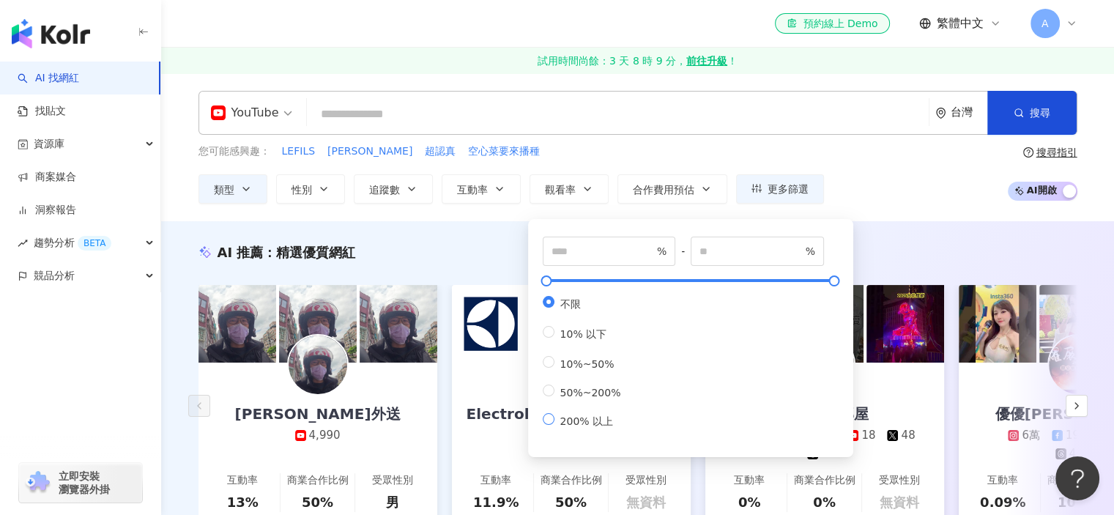
click at [585, 426] on span "200% 以上" at bounding box center [587, 421] width 64 height 12
type input "***"
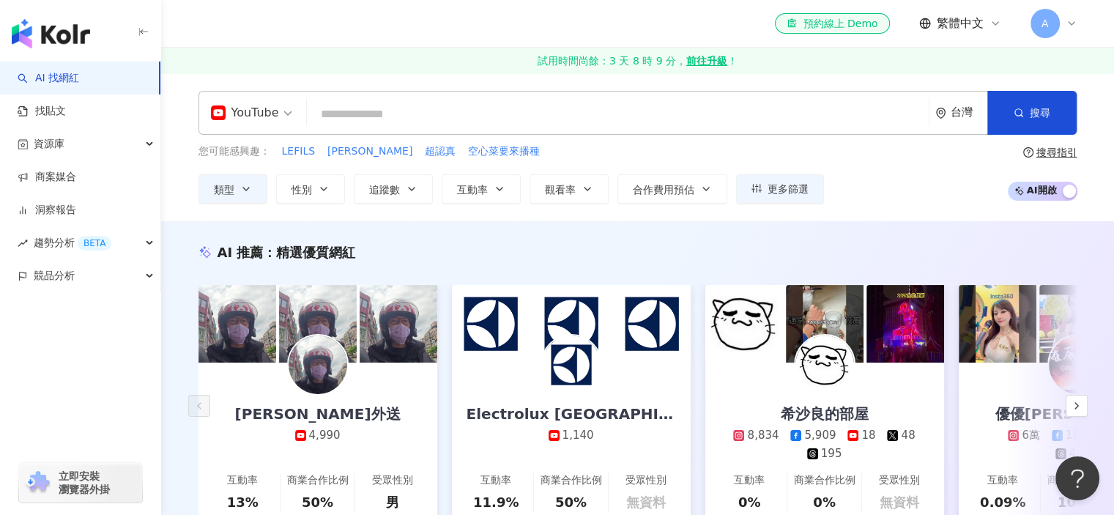
click at [481, 243] on div "AI 推薦 ： 精選優質網紅" at bounding box center [638, 252] width 879 height 18
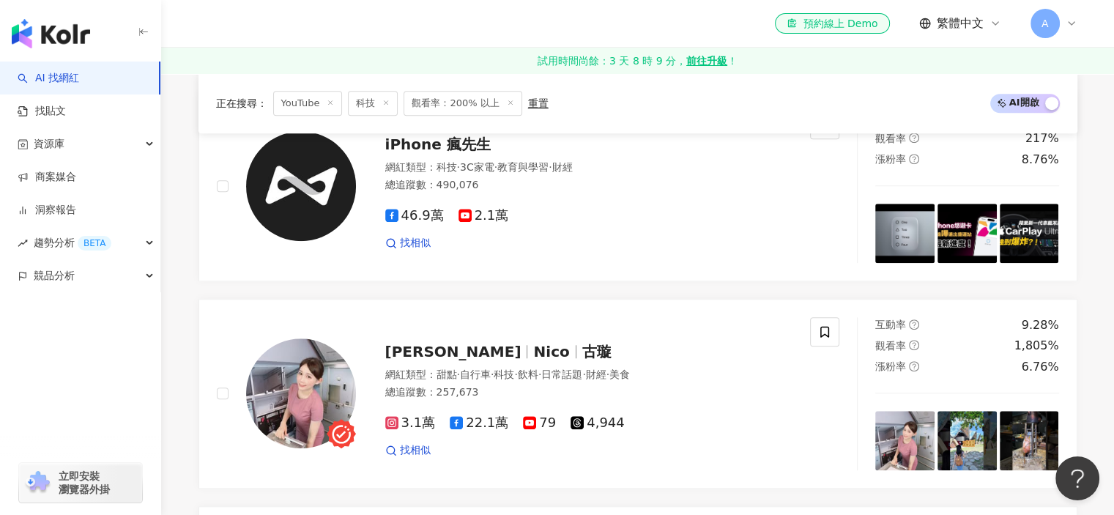
scroll to position [1172, 0]
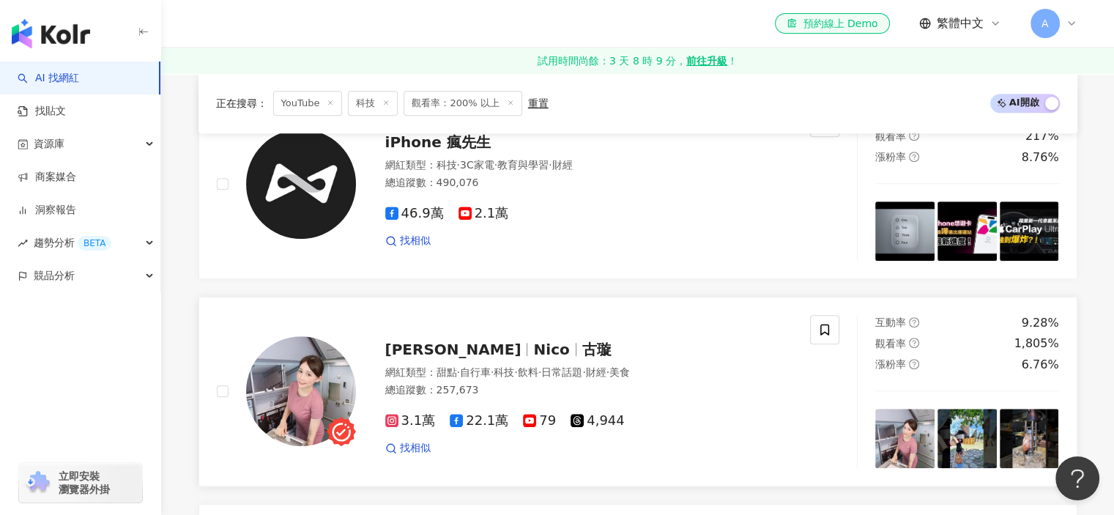
click at [399, 358] on span "Nico 古璇" at bounding box center [453, 350] width 136 height 18
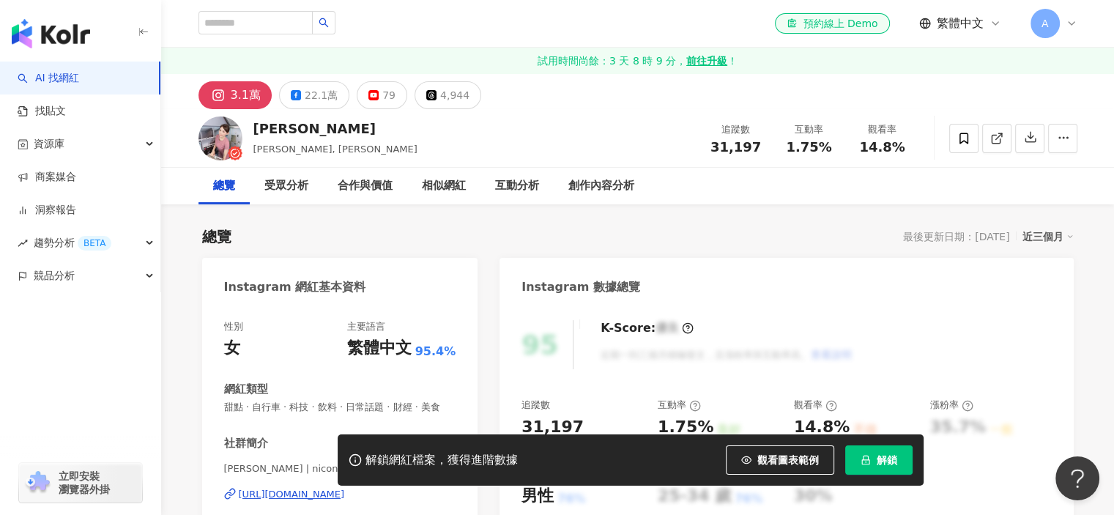
click at [369, 97] on g at bounding box center [374, 95] width 10 height 10
click at [392, 92] on button "79" at bounding box center [382, 95] width 51 height 28
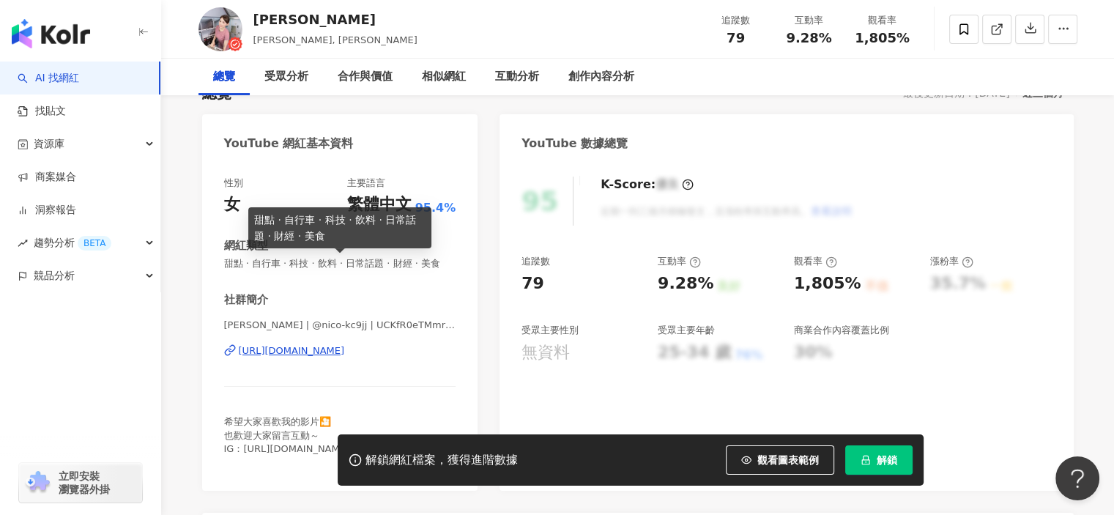
scroll to position [220, 0]
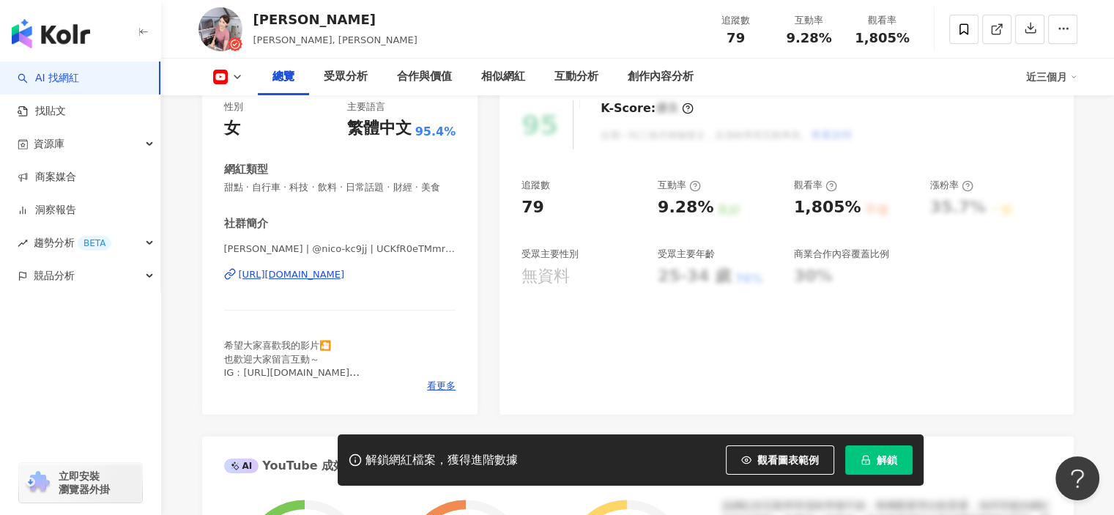
click at [317, 278] on div "[URL][DOMAIN_NAME]" at bounding box center [292, 274] width 106 height 13
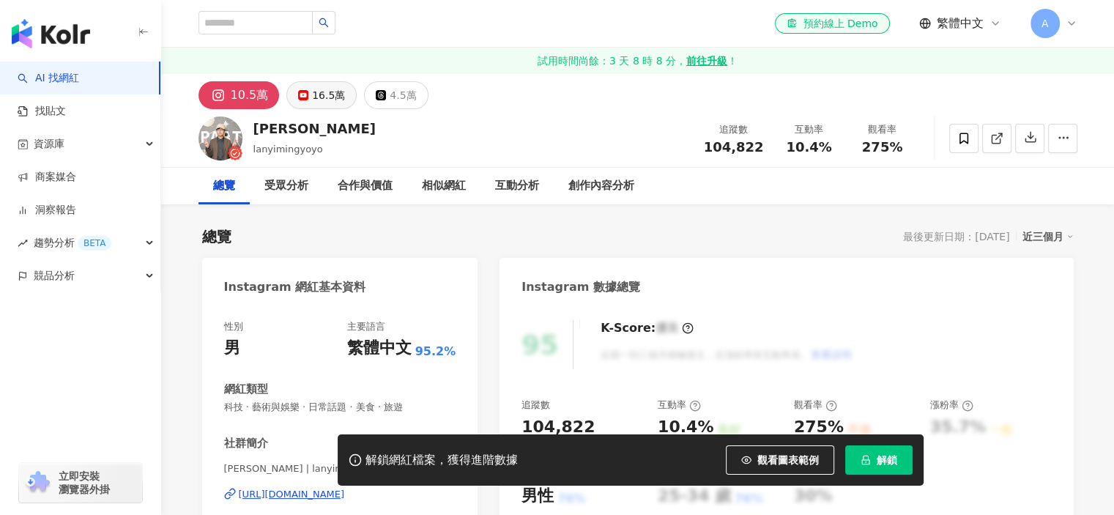
click at [302, 96] on rect at bounding box center [303, 95] width 9 height 6
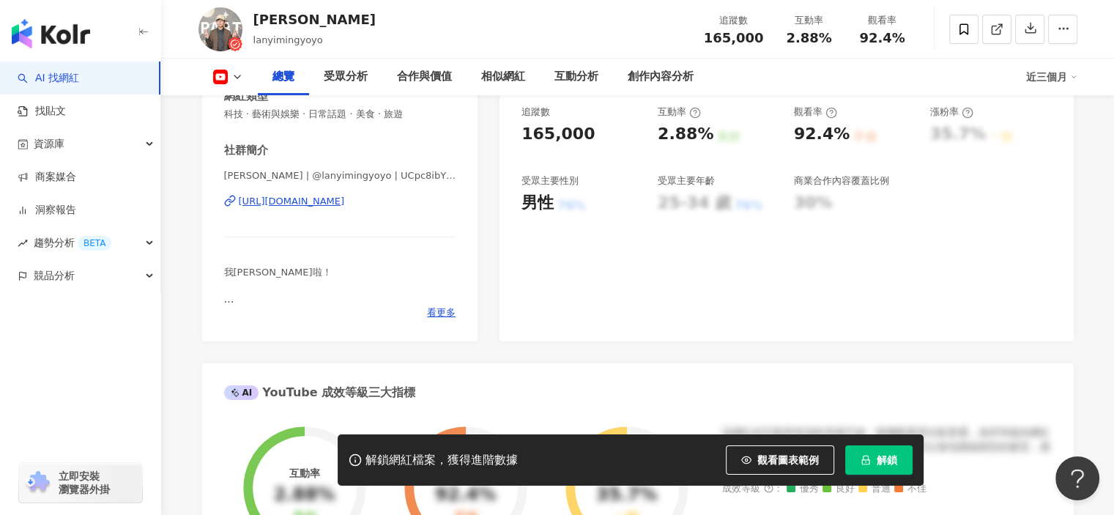
click at [317, 196] on div "https://www.youtube.com/channel/UCpc8ibYZAenOkMBZ1HsVEmA" at bounding box center [292, 201] width 106 height 13
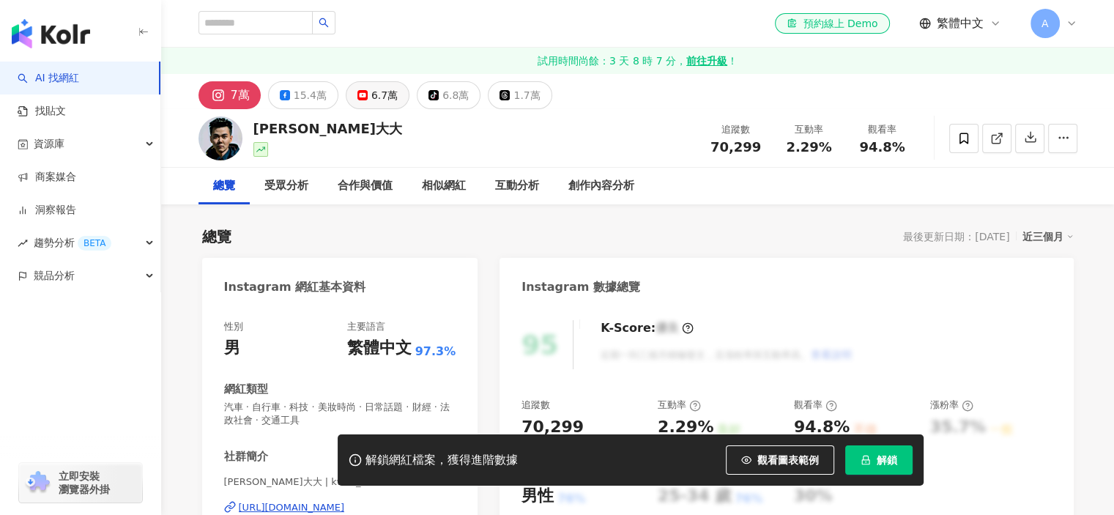
click at [401, 83] on div "7萬 15.4萬 6.7萬 tiktok-icon 6.8萬 1.7萬" at bounding box center [376, 95] width 354 height 28
click at [393, 93] on button "6.7萬" at bounding box center [378, 95] width 64 height 28
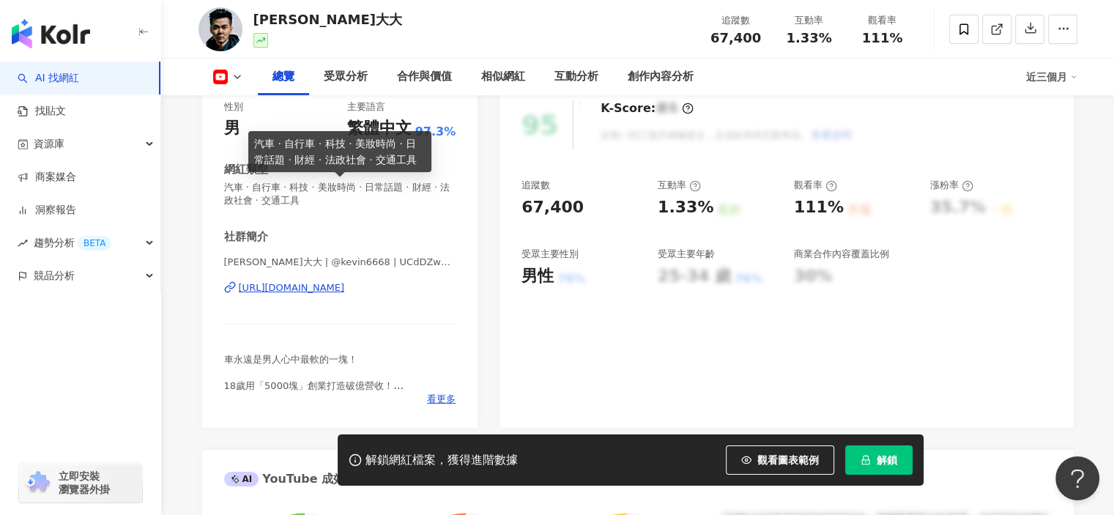
click at [316, 295] on div "[URL][DOMAIN_NAME]" at bounding box center [292, 287] width 106 height 13
